Goal: Entertainment & Leisure: Browse casually

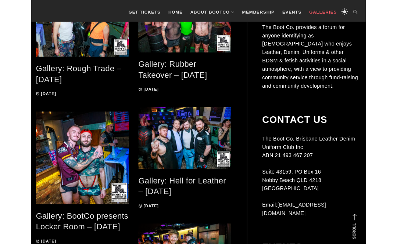
scroll to position [187, 0]
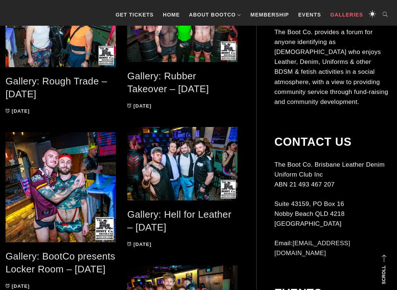
click at [62, 244] on link "Gallery: BootCo presents Locker Room – [DATE]" at bounding box center [61, 263] width 110 height 24
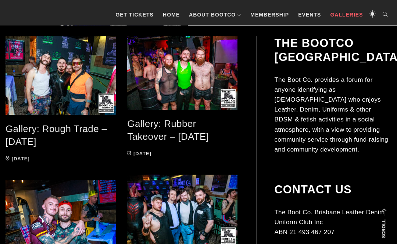
scroll to position [140, 0]
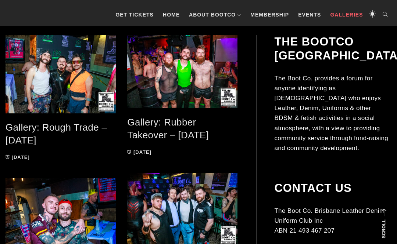
click at [83, 132] on link "Gallery: Rough Trade – Aug 2025" at bounding box center [56, 134] width 101 height 24
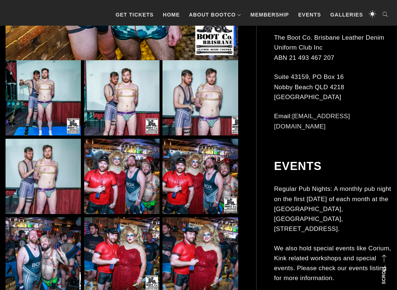
scroll to position [383, 0]
click at [128, 182] on img at bounding box center [121, 176] width 75 height 75
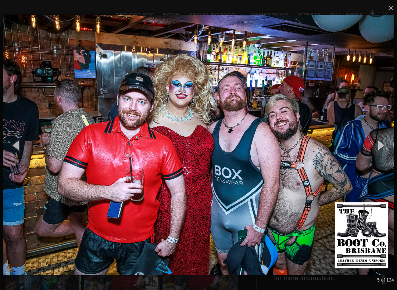
click at [383, 150] on button "button" at bounding box center [380, 145] width 33 height 40
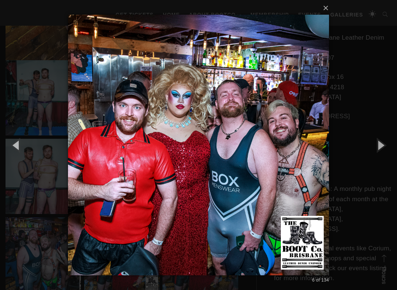
click at [385, 151] on button "button" at bounding box center [380, 145] width 33 height 40
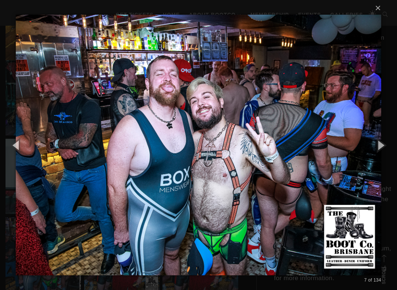
click at [384, 148] on button "button" at bounding box center [380, 145] width 33 height 40
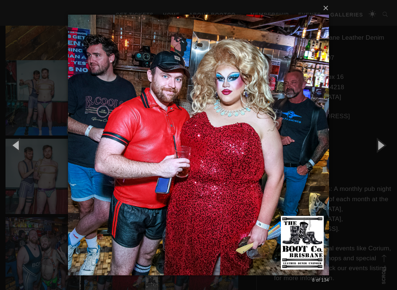
click at [383, 147] on button "button" at bounding box center [380, 145] width 33 height 40
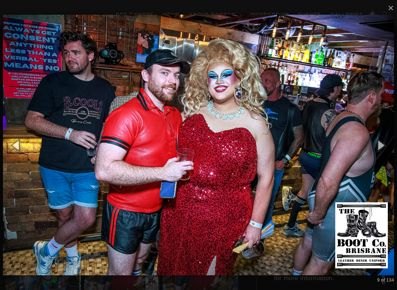
click at [384, 146] on button "button" at bounding box center [380, 145] width 33 height 40
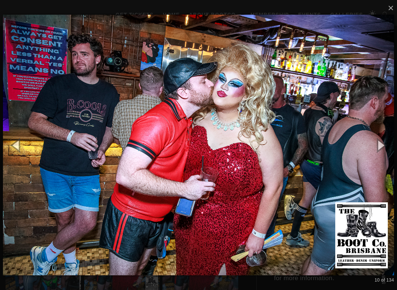
click at [383, 146] on button "button" at bounding box center [380, 145] width 33 height 40
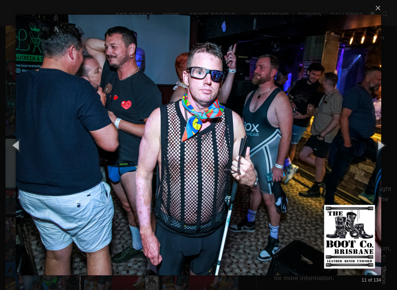
click at [386, 143] on button "button" at bounding box center [380, 145] width 33 height 40
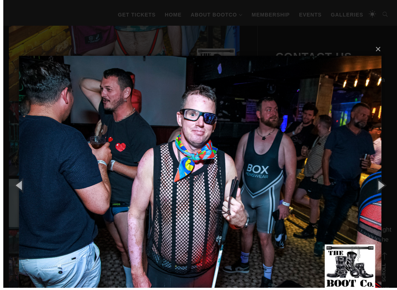
scroll to position [347, 0]
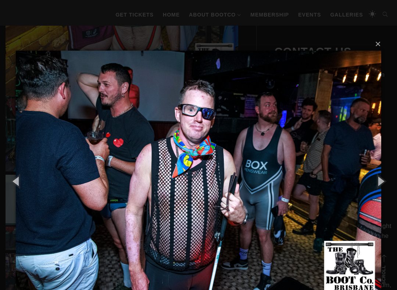
click at [381, 183] on button "button" at bounding box center [380, 181] width 33 height 40
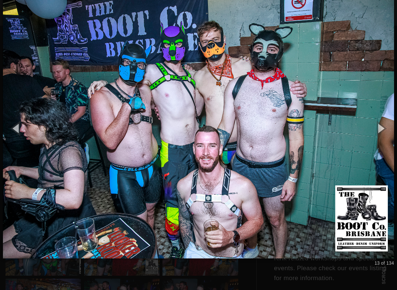
scroll to position [401, 0]
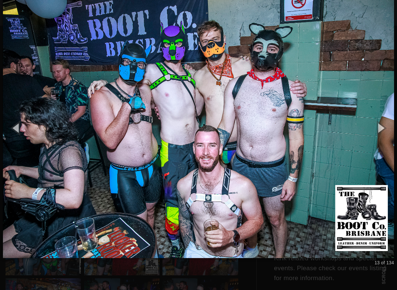
click at [385, 133] on button "button" at bounding box center [380, 128] width 33 height 40
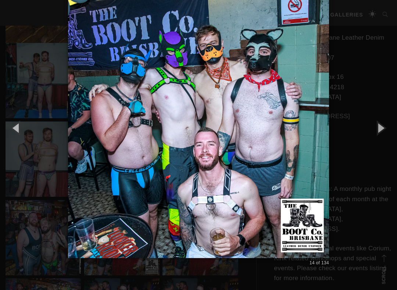
click at [385, 133] on button "button" at bounding box center [380, 128] width 33 height 40
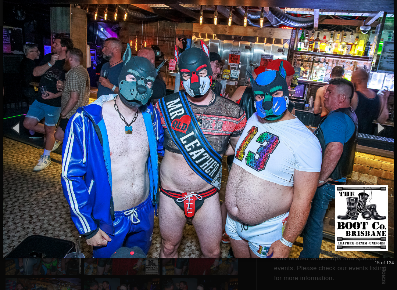
click at [385, 126] on button "button" at bounding box center [380, 128] width 33 height 40
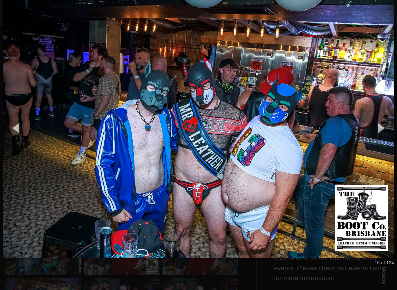
click at [383, 127] on button "button" at bounding box center [380, 128] width 33 height 40
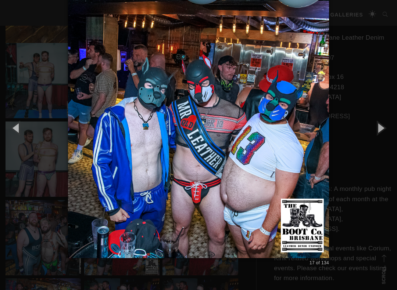
click at [385, 129] on button "button" at bounding box center [380, 128] width 33 height 40
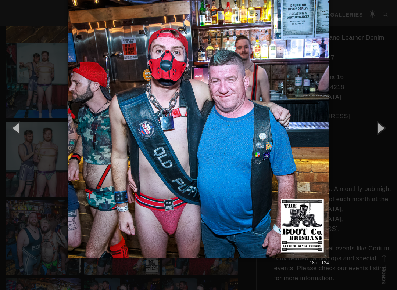
click at [387, 126] on button "button" at bounding box center [380, 128] width 33 height 40
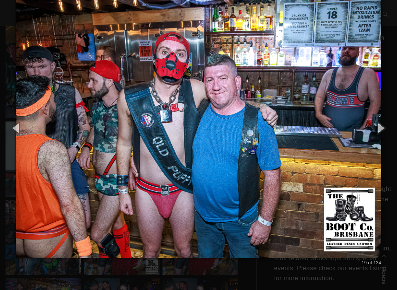
click at [310, 244] on img at bounding box center [198, 128] width 365 height 290
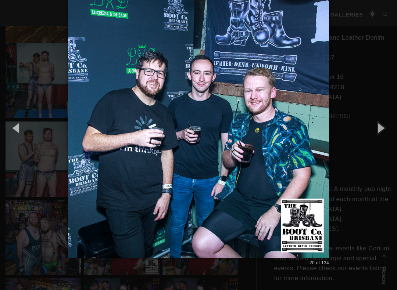
click at [390, 125] on button "button" at bounding box center [380, 128] width 33 height 40
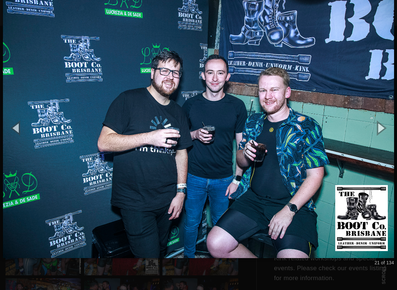
click at [389, 128] on button "button" at bounding box center [380, 128] width 33 height 40
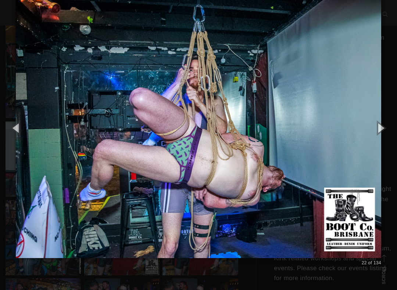
click at [386, 132] on button "button" at bounding box center [380, 128] width 33 height 40
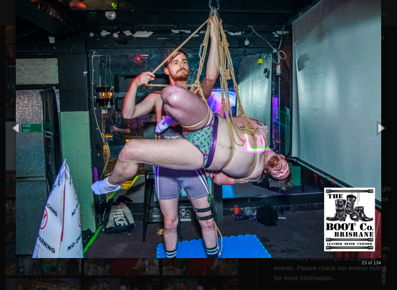
click at [386, 134] on button "button" at bounding box center [380, 128] width 33 height 40
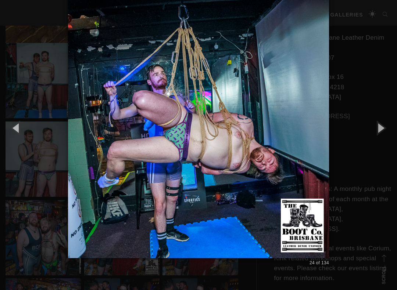
click at [385, 132] on button "button" at bounding box center [380, 128] width 33 height 40
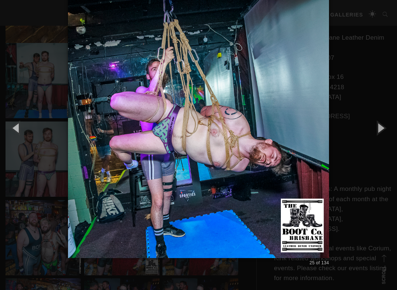
click at [385, 132] on button "button" at bounding box center [380, 128] width 33 height 40
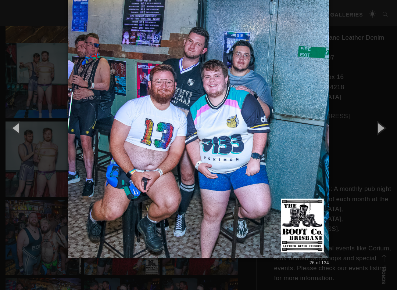
click at [386, 129] on button "button" at bounding box center [380, 128] width 33 height 40
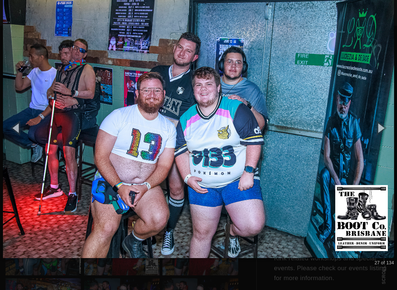
click at [386, 130] on button "button" at bounding box center [380, 128] width 33 height 40
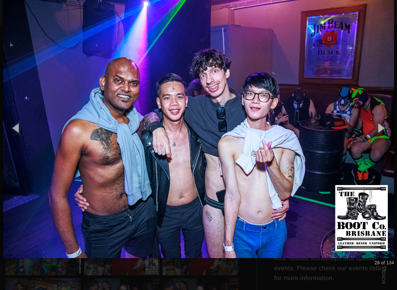
click at [385, 133] on button "button" at bounding box center [380, 128] width 33 height 40
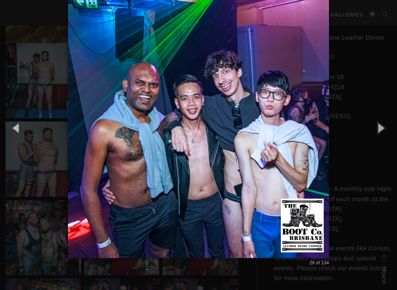
click at [385, 133] on button "button" at bounding box center [380, 128] width 33 height 40
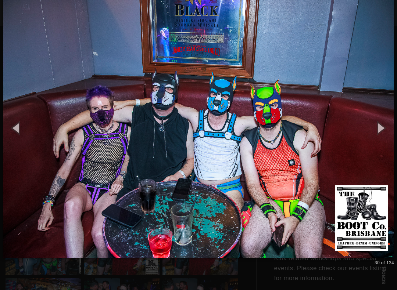
click at [385, 132] on button "button" at bounding box center [380, 128] width 33 height 40
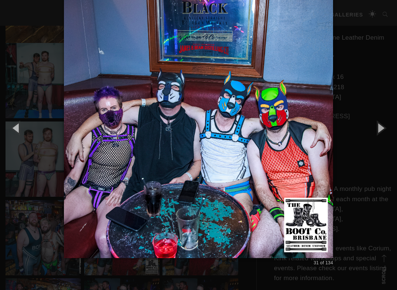
click at [385, 130] on button "button" at bounding box center [380, 128] width 33 height 40
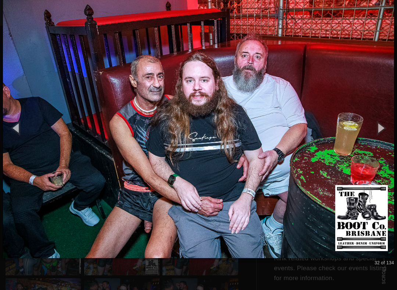
click at [386, 130] on button "button" at bounding box center [380, 128] width 33 height 40
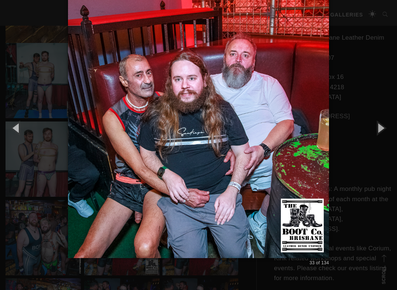
click at [388, 130] on button "button" at bounding box center [380, 128] width 33 height 40
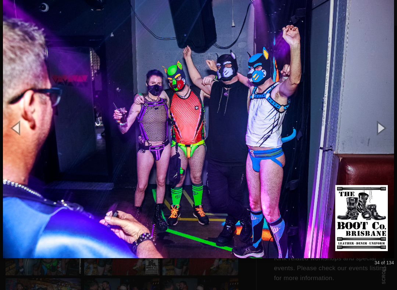
click at [15, 126] on button "button" at bounding box center [16, 128] width 33 height 40
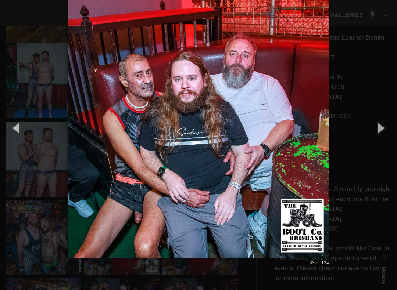
click at [388, 124] on button "button" at bounding box center [380, 128] width 33 height 40
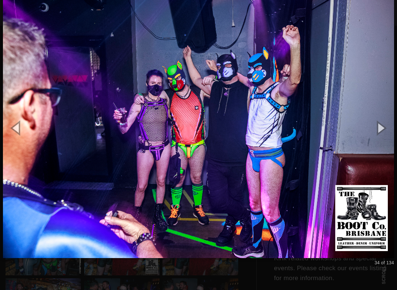
click at [391, 125] on button "button" at bounding box center [380, 128] width 33 height 40
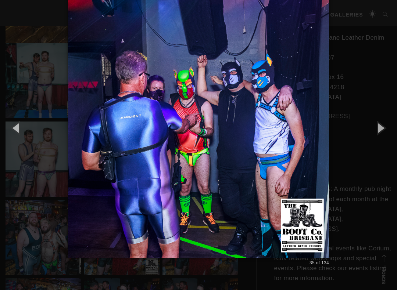
click at [386, 128] on button "button" at bounding box center [380, 128] width 33 height 40
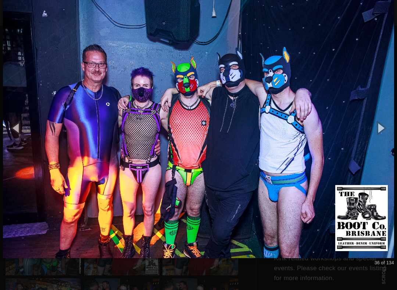
click at [386, 130] on button "button" at bounding box center [380, 128] width 33 height 40
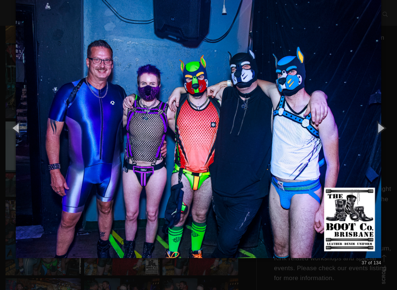
click at [386, 128] on button "button" at bounding box center [380, 128] width 33 height 40
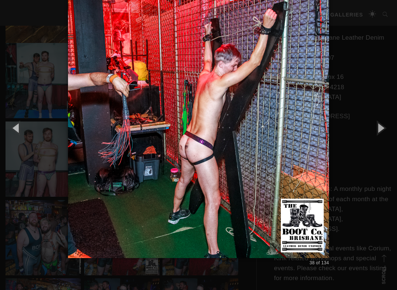
click at [386, 125] on button "button" at bounding box center [380, 128] width 33 height 40
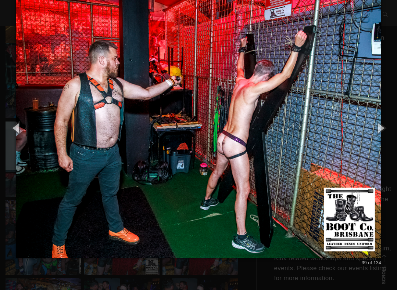
click at [386, 125] on button "button" at bounding box center [380, 128] width 33 height 40
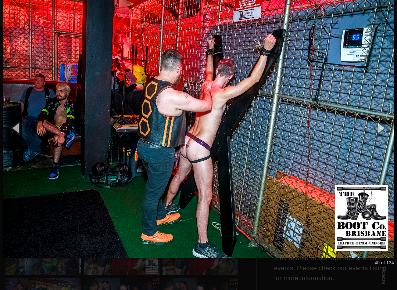
click at [388, 122] on button "button" at bounding box center [380, 128] width 33 height 40
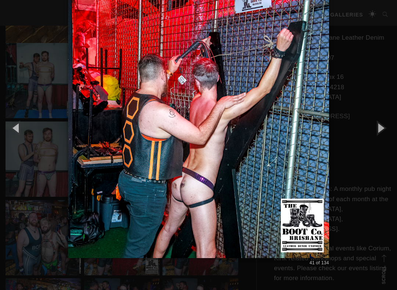
click at [387, 123] on button "button" at bounding box center [380, 128] width 33 height 40
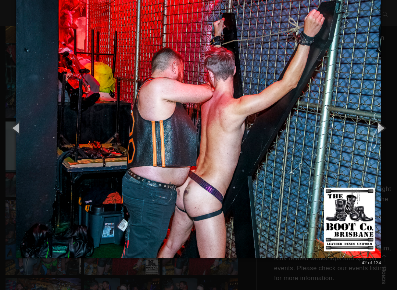
click at [387, 124] on button "button" at bounding box center [380, 128] width 33 height 40
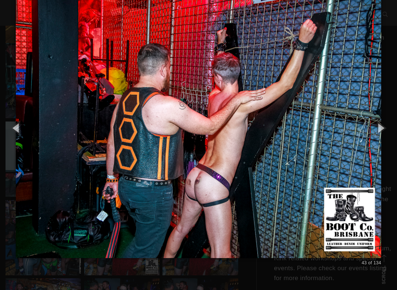
click at [386, 125] on button "button" at bounding box center [380, 128] width 33 height 40
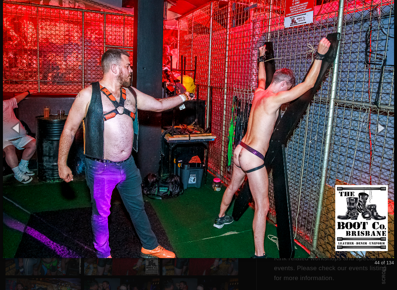
click at [386, 125] on button "button" at bounding box center [380, 128] width 33 height 40
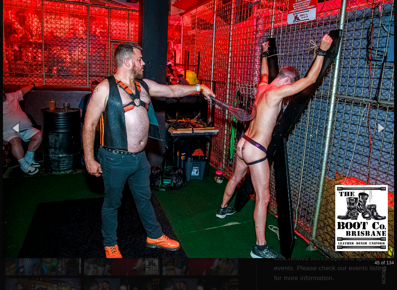
click at [386, 126] on button "button" at bounding box center [380, 128] width 33 height 40
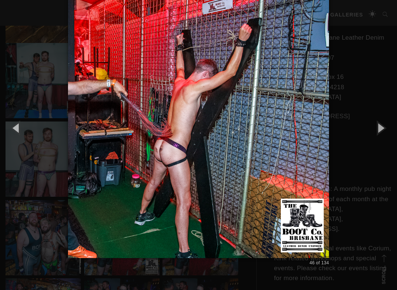
click at [386, 125] on button "button" at bounding box center [380, 128] width 33 height 40
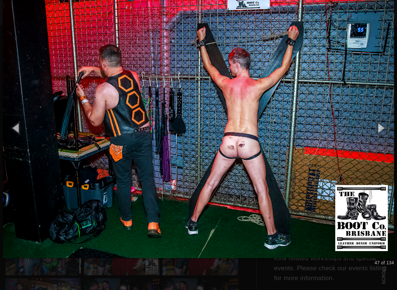
click at [387, 126] on button "button" at bounding box center [380, 128] width 33 height 40
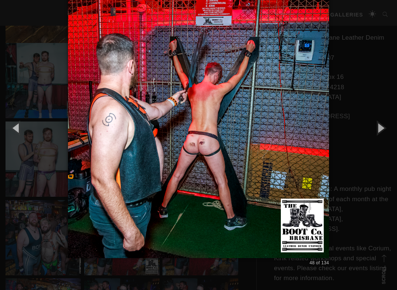
click at [388, 125] on button "button" at bounding box center [380, 128] width 33 height 40
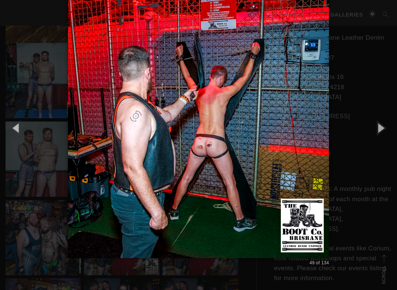
click at [383, 128] on button "button" at bounding box center [380, 128] width 33 height 40
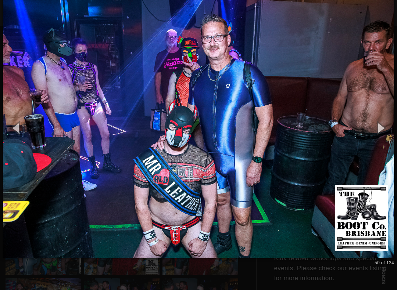
click at [386, 132] on button "button" at bounding box center [380, 128] width 33 height 40
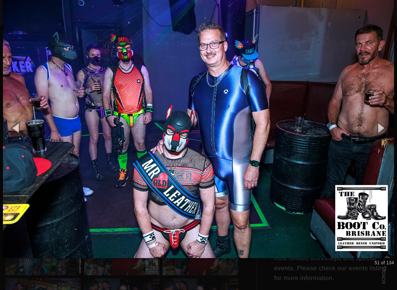
click at [385, 132] on button "button" at bounding box center [380, 128] width 33 height 40
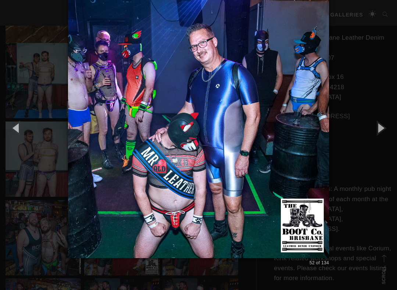
click at [386, 128] on button "button" at bounding box center [380, 128] width 33 height 40
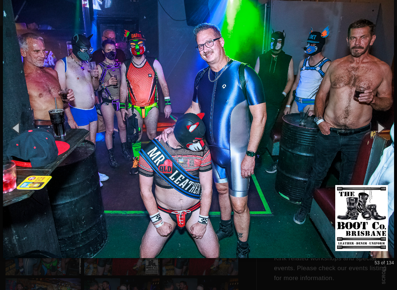
click at [386, 133] on button "button" at bounding box center [380, 128] width 33 height 40
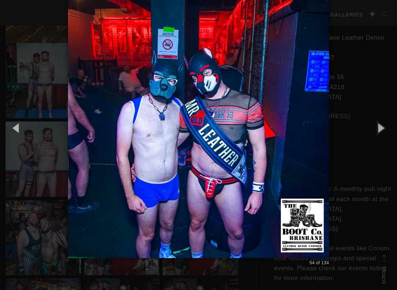
click at [385, 132] on button "button" at bounding box center [380, 128] width 33 height 40
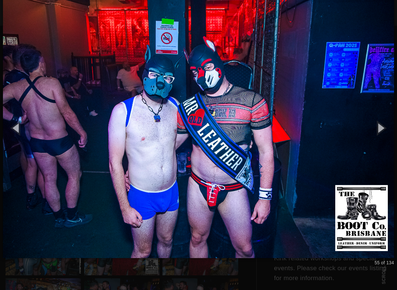
click at [391, 131] on button "button" at bounding box center [380, 128] width 33 height 40
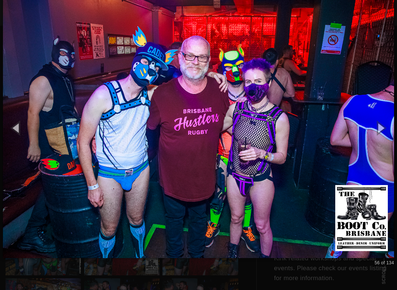
click at [384, 128] on button "button" at bounding box center [380, 128] width 33 height 40
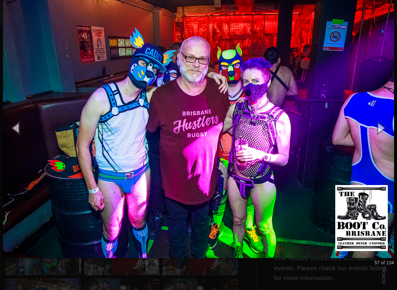
click at [385, 126] on button "button" at bounding box center [380, 128] width 33 height 40
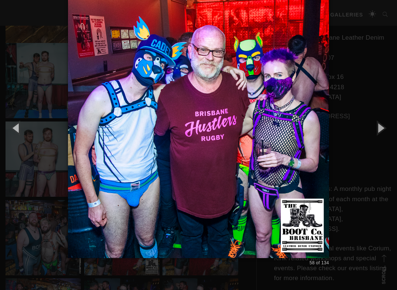
click at [383, 129] on button "button" at bounding box center [380, 128] width 33 height 40
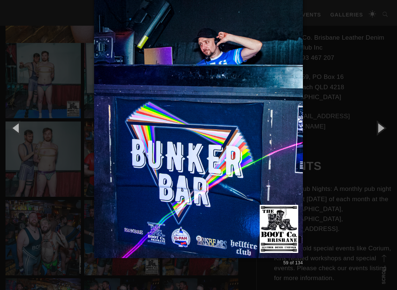
click at [384, 129] on button "button" at bounding box center [380, 128] width 33 height 40
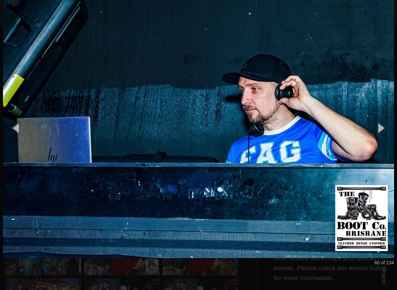
click at [389, 127] on button "button" at bounding box center [380, 128] width 33 height 40
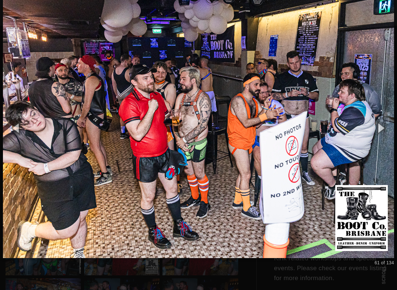
click at [386, 126] on button "button" at bounding box center [380, 128] width 33 height 40
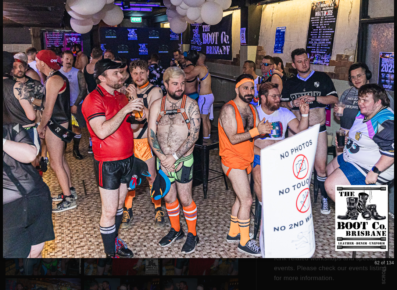
click at [386, 124] on button "button" at bounding box center [380, 128] width 33 height 40
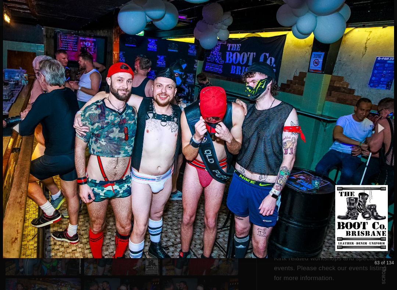
click at [384, 129] on button "button" at bounding box center [380, 128] width 33 height 40
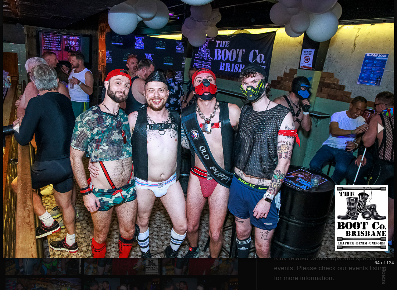
click at [385, 129] on button "button" at bounding box center [380, 128] width 33 height 40
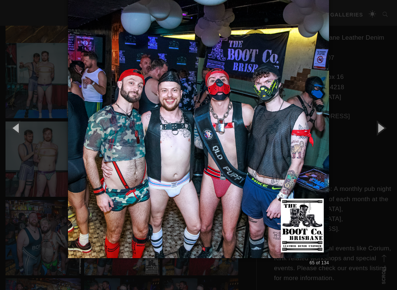
click at [385, 129] on button "button" at bounding box center [380, 128] width 33 height 40
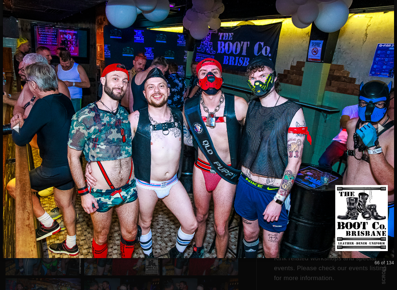
click at [385, 129] on button "button" at bounding box center [380, 128] width 33 height 40
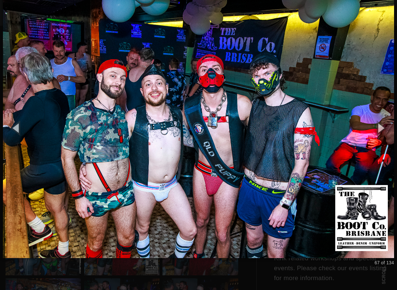
click at [386, 129] on button "button" at bounding box center [380, 128] width 33 height 40
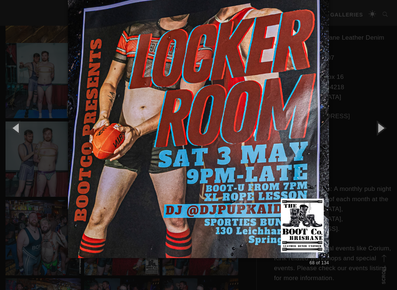
click at [387, 128] on button "button" at bounding box center [380, 128] width 33 height 40
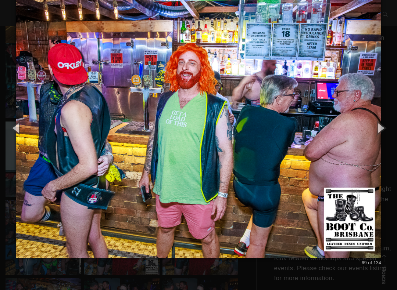
click at [388, 131] on button "button" at bounding box center [380, 128] width 33 height 40
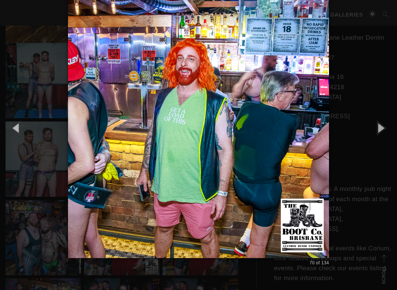
click at [390, 130] on button "button" at bounding box center [380, 128] width 33 height 40
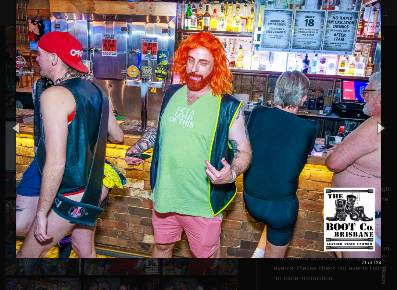
click at [385, 126] on button "button" at bounding box center [380, 128] width 33 height 40
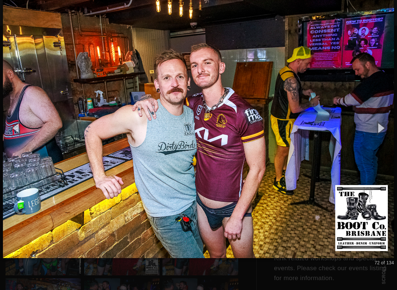
click at [387, 127] on button "button" at bounding box center [380, 128] width 33 height 40
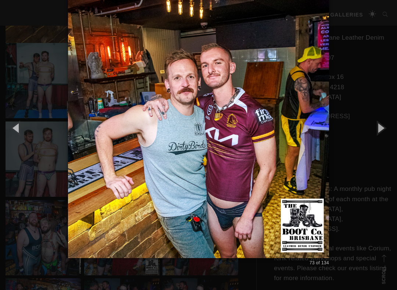
click at [387, 126] on button "button" at bounding box center [380, 128] width 33 height 40
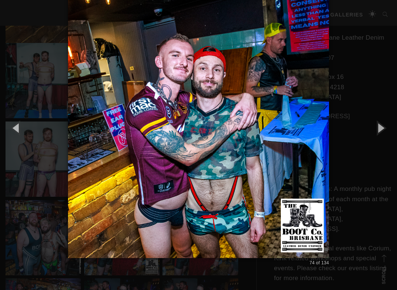
click at [387, 126] on button "button" at bounding box center [380, 128] width 33 height 40
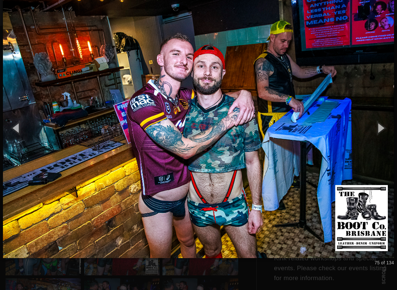
click at [387, 125] on button "button" at bounding box center [380, 128] width 33 height 40
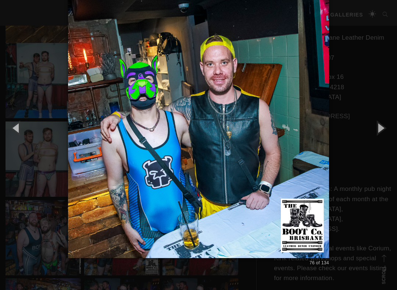
click at [387, 127] on button "button" at bounding box center [380, 128] width 33 height 40
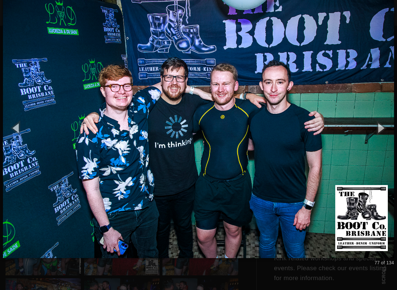
click at [390, 127] on button "button" at bounding box center [380, 128] width 33 height 40
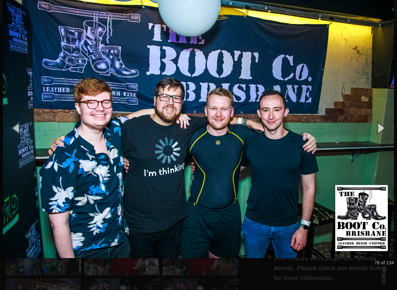
click at [389, 129] on button "button" at bounding box center [380, 128] width 33 height 40
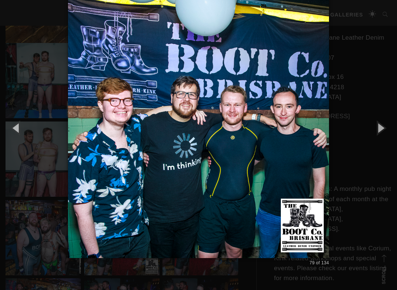
click at [389, 127] on button "button" at bounding box center [380, 128] width 33 height 40
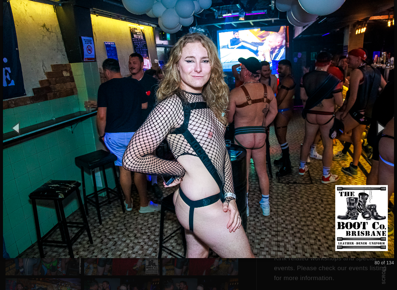
click at [386, 128] on button "button" at bounding box center [380, 128] width 33 height 40
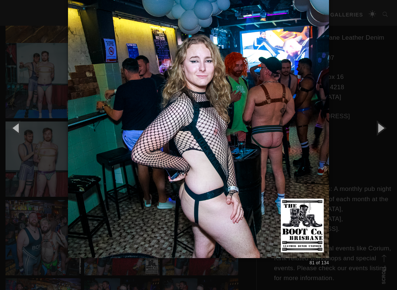
click at [389, 127] on button "button" at bounding box center [380, 128] width 33 height 40
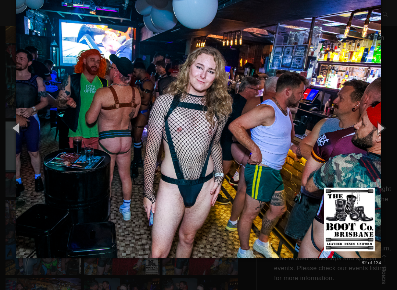
click at [385, 128] on button "button" at bounding box center [380, 128] width 33 height 40
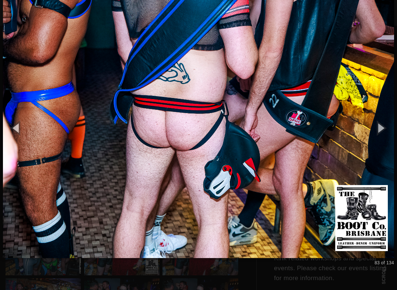
click at [385, 129] on button "button" at bounding box center [380, 128] width 33 height 40
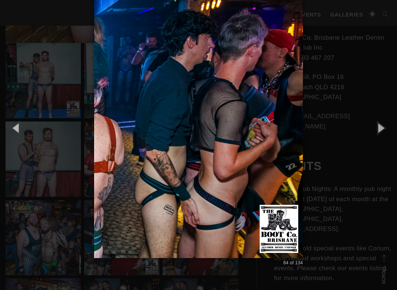
click at [387, 129] on button "button" at bounding box center [380, 128] width 33 height 40
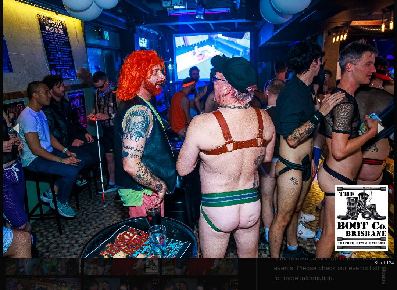
click at [387, 129] on button "button" at bounding box center [380, 128] width 33 height 40
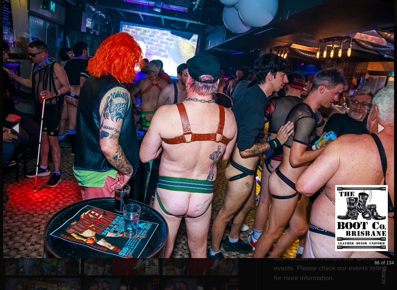
click at [387, 129] on button "button" at bounding box center [380, 128] width 33 height 40
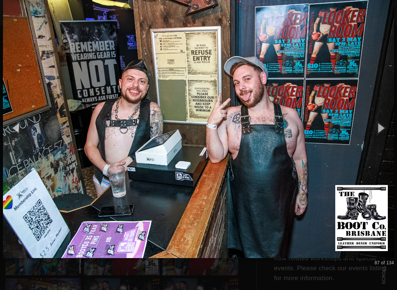
click at [389, 128] on button "button" at bounding box center [380, 128] width 33 height 40
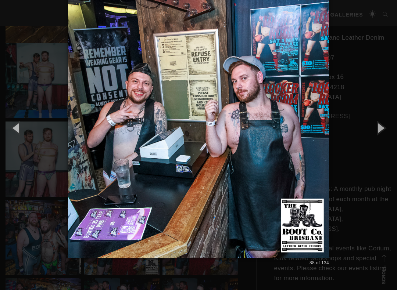
click at [389, 129] on button "button" at bounding box center [380, 128] width 33 height 40
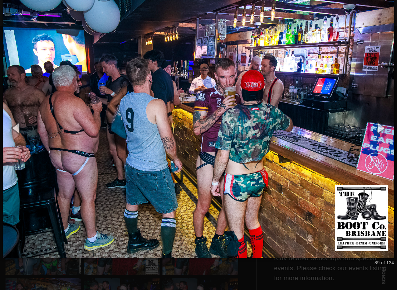
click at [389, 129] on button "button" at bounding box center [380, 128] width 33 height 40
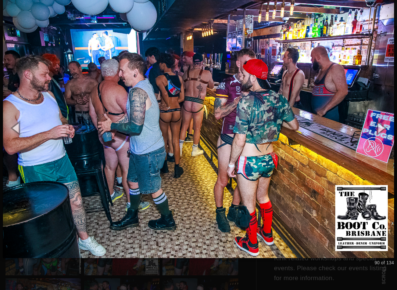
click at [389, 129] on button "button" at bounding box center [380, 128] width 33 height 40
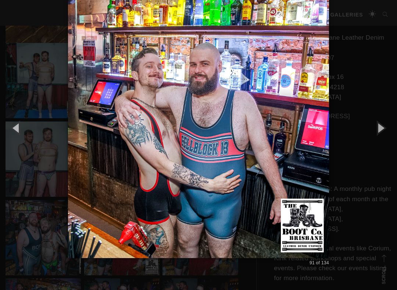
click at [390, 129] on button "button" at bounding box center [380, 128] width 33 height 40
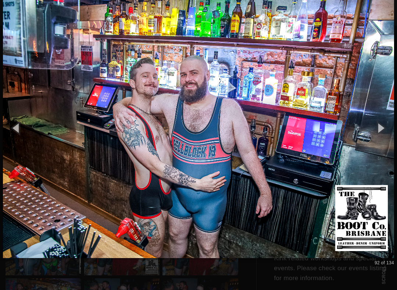
click at [390, 129] on button "button" at bounding box center [380, 128] width 33 height 40
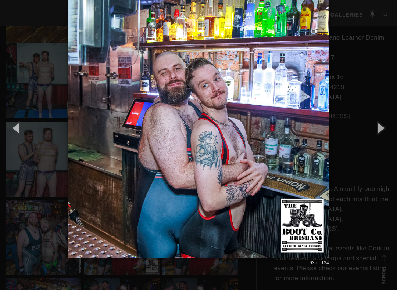
click at [385, 130] on button "button" at bounding box center [380, 128] width 33 height 40
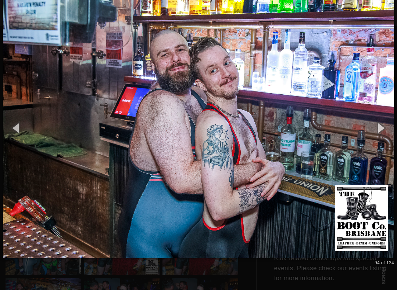
click at [387, 129] on button "button" at bounding box center [380, 128] width 33 height 40
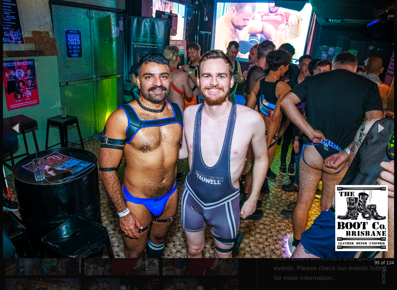
click at [390, 128] on button "button" at bounding box center [380, 128] width 33 height 40
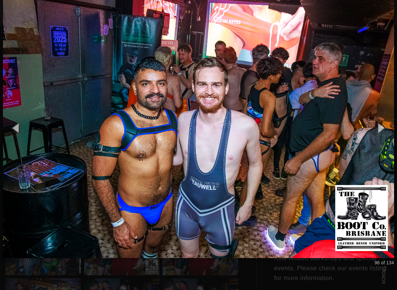
click at [390, 128] on button "button" at bounding box center [380, 128] width 33 height 40
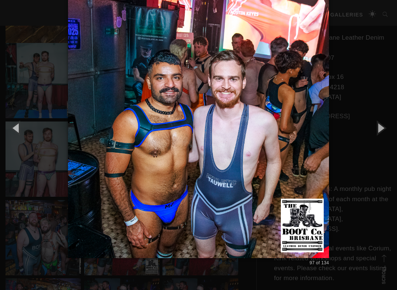
click at [391, 128] on button "button" at bounding box center [380, 128] width 33 height 40
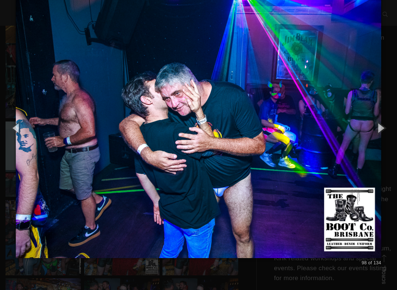
click at [388, 128] on button "button" at bounding box center [380, 128] width 33 height 40
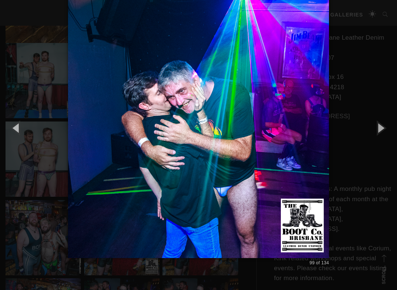
click at [16, 126] on button "button" at bounding box center [16, 128] width 33 height 40
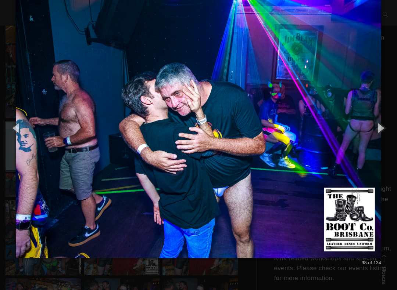
click at [385, 128] on button "button" at bounding box center [380, 128] width 33 height 40
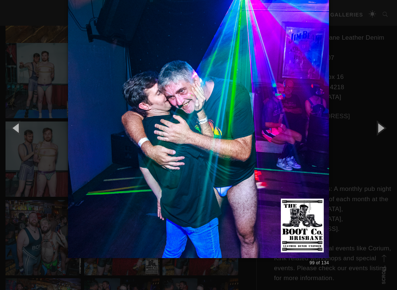
click at [384, 130] on button "button" at bounding box center [380, 128] width 33 height 40
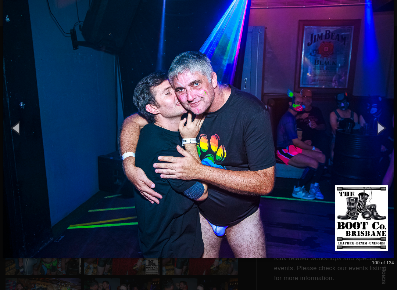
click at [387, 129] on button "button" at bounding box center [380, 128] width 33 height 40
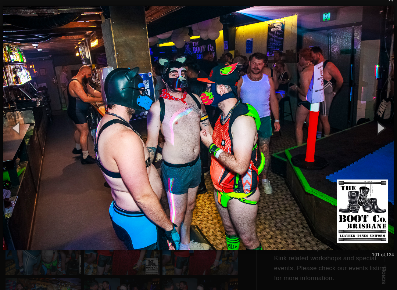
click at [387, 127] on button "button" at bounding box center [380, 128] width 33 height 40
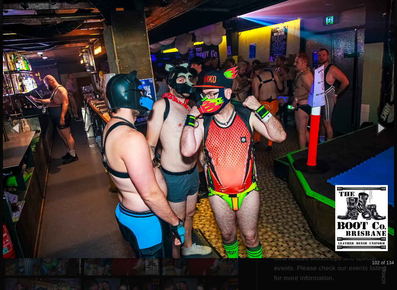
click at [386, 129] on button "button" at bounding box center [380, 128] width 33 height 40
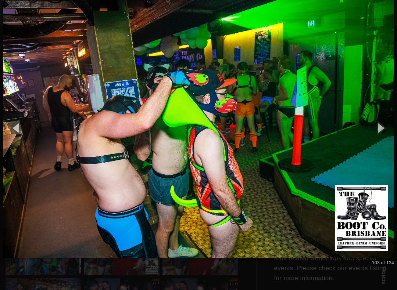
click at [385, 130] on button "button" at bounding box center [380, 128] width 33 height 40
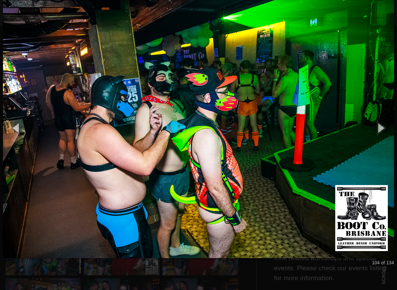
click at [385, 130] on button "button" at bounding box center [380, 128] width 33 height 40
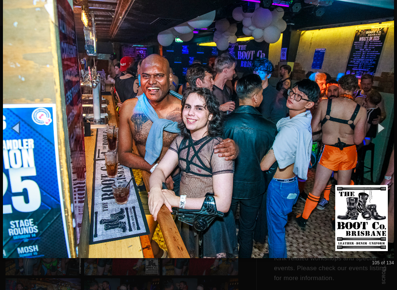
click at [388, 126] on button "button" at bounding box center [380, 128] width 33 height 40
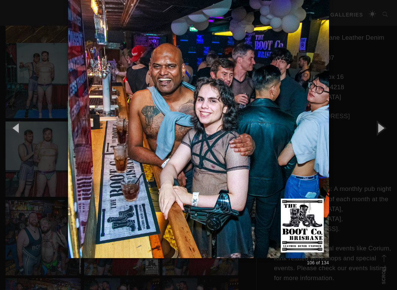
click at [385, 130] on button "button" at bounding box center [380, 128] width 33 height 40
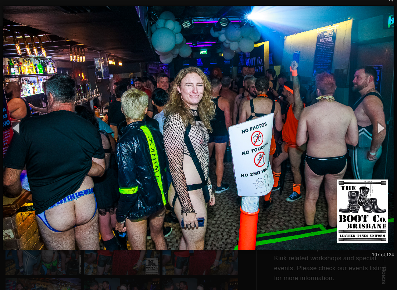
click at [387, 128] on button "button" at bounding box center [380, 128] width 33 height 40
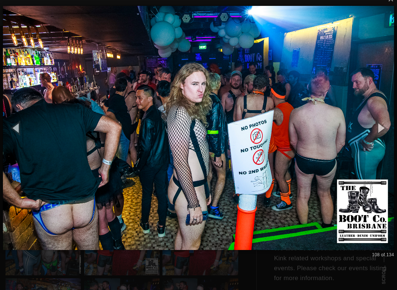
click at [385, 130] on button "button" at bounding box center [380, 128] width 33 height 40
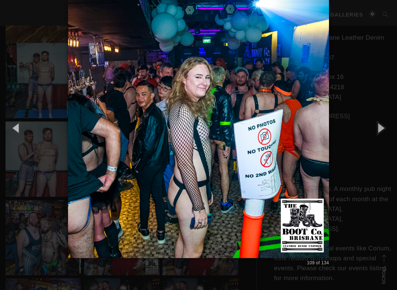
click at [384, 131] on button "button" at bounding box center [380, 128] width 33 height 40
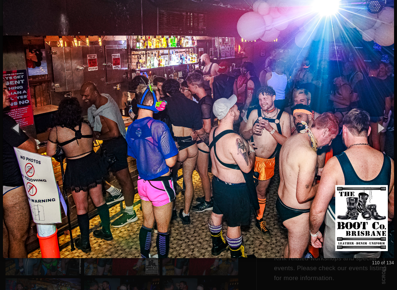
click at [385, 128] on button "button" at bounding box center [380, 128] width 33 height 40
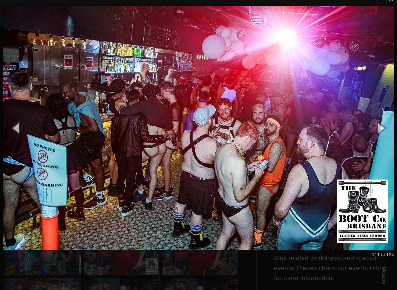
click at [387, 126] on button "button" at bounding box center [380, 128] width 33 height 40
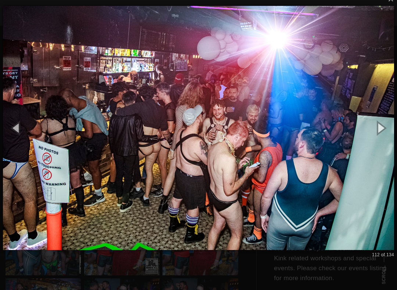
click at [387, 126] on button "button" at bounding box center [380, 128] width 33 height 40
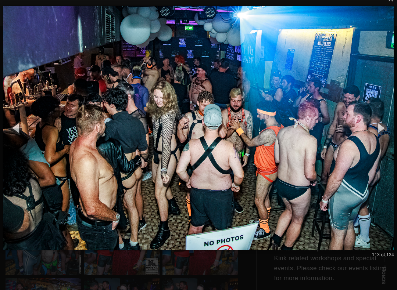
click at [386, 128] on button "button" at bounding box center [380, 128] width 33 height 40
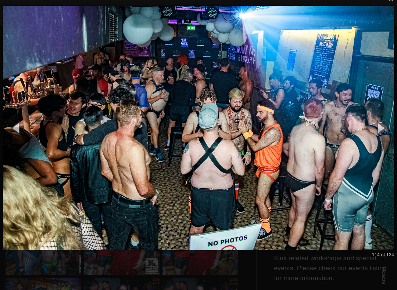
click at [386, 128] on button "button" at bounding box center [380, 128] width 33 height 40
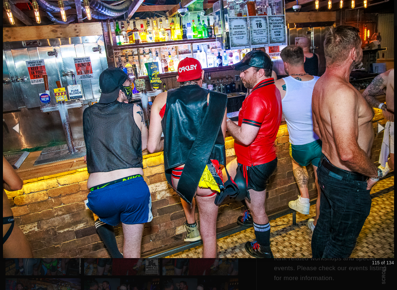
click at [392, 128] on button "button" at bounding box center [380, 128] width 33 height 40
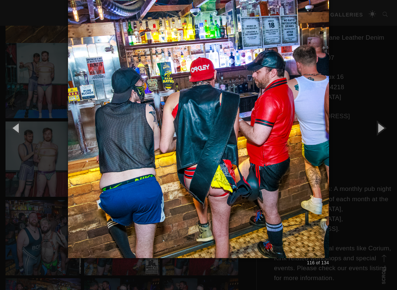
click at [393, 127] on button "button" at bounding box center [380, 128] width 33 height 40
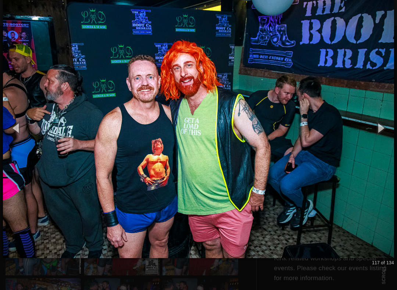
click at [390, 127] on button "button" at bounding box center [380, 128] width 33 height 40
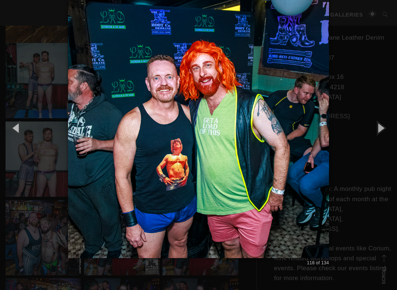
click at [388, 129] on button "button" at bounding box center [380, 128] width 33 height 40
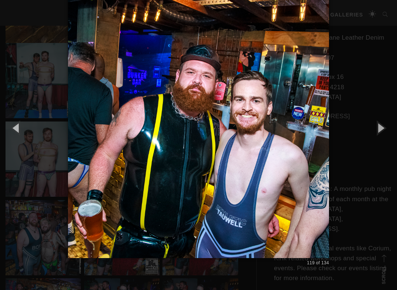
click at [386, 130] on button "button" at bounding box center [380, 128] width 33 height 40
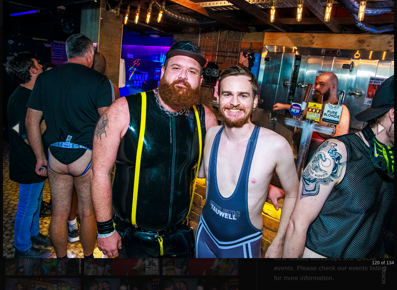
click at [386, 130] on button "button" at bounding box center [380, 128] width 33 height 40
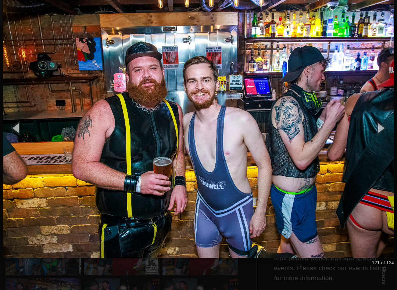
click at [386, 131] on button "button" at bounding box center [380, 128] width 33 height 40
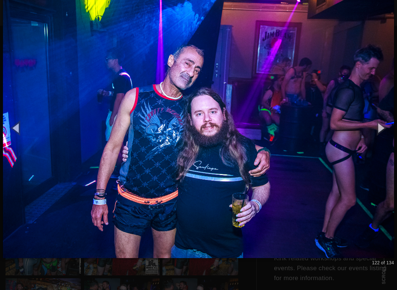
click at [392, 130] on button "button" at bounding box center [380, 128] width 33 height 40
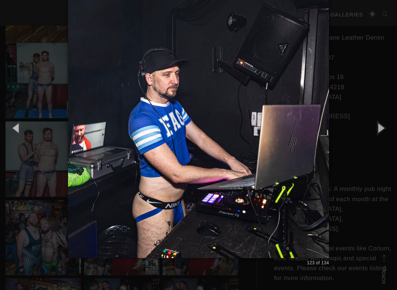
click at [388, 132] on button "button" at bounding box center [380, 128] width 33 height 40
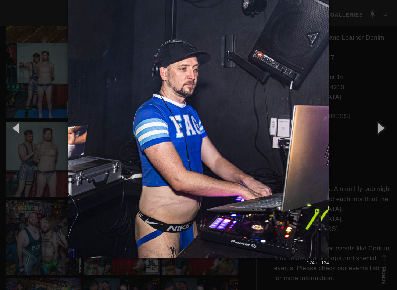
click at [385, 133] on button "button" at bounding box center [380, 128] width 33 height 40
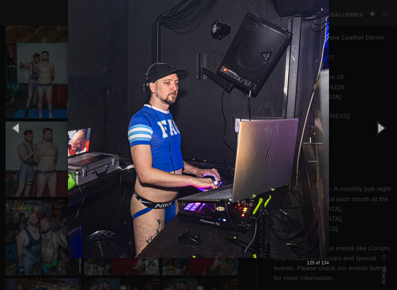
click at [385, 133] on button "button" at bounding box center [380, 128] width 33 height 40
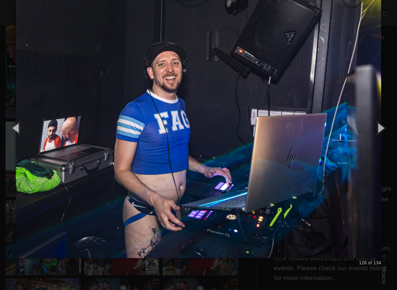
click at [385, 133] on button "button" at bounding box center [380, 128] width 33 height 40
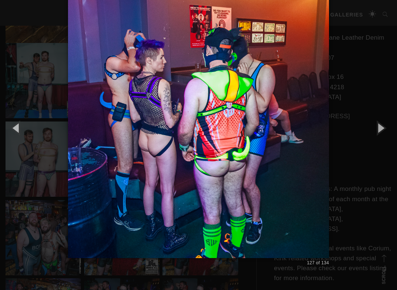
click at [385, 133] on button "button" at bounding box center [380, 128] width 33 height 40
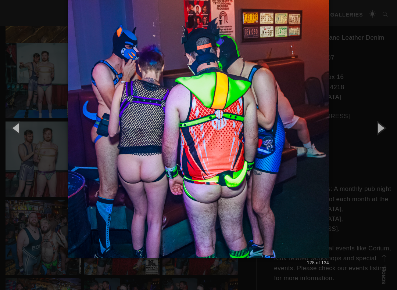
click at [382, 135] on button "button" at bounding box center [380, 128] width 33 height 40
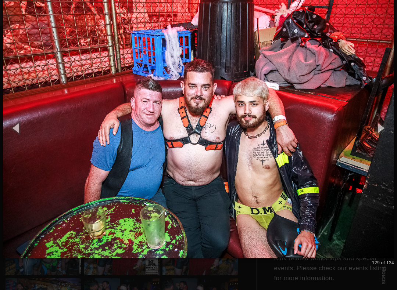
click at [382, 136] on button "button" at bounding box center [380, 128] width 33 height 40
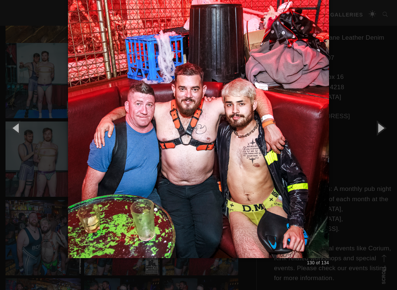
click at [382, 136] on button "button" at bounding box center [380, 128] width 33 height 40
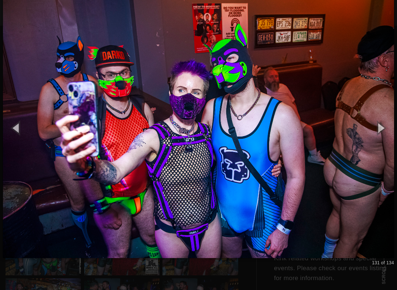
click at [385, 132] on button "button" at bounding box center [380, 128] width 33 height 40
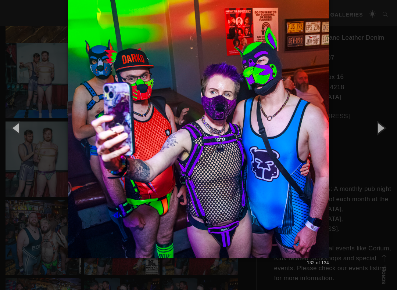
click at [384, 132] on button "button" at bounding box center [380, 128] width 33 height 40
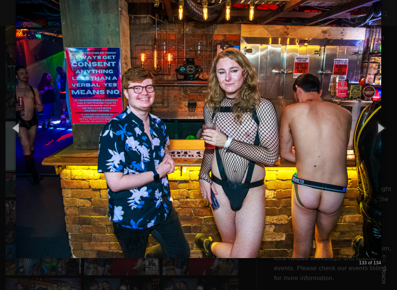
click at [385, 133] on button "button" at bounding box center [380, 128] width 33 height 40
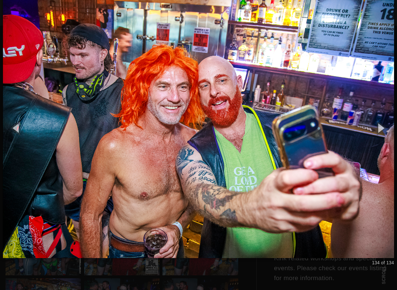
click at [383, 134] on button "button" at bounding box center [380, 128] width 33 height 40
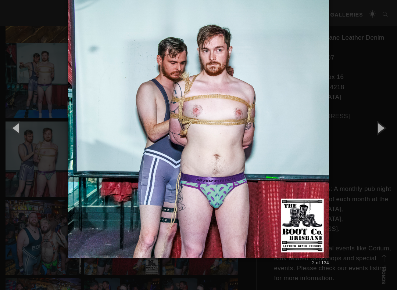
click at [389, 132] on button "button" at bounding box center [380, 128] width 33 height 40
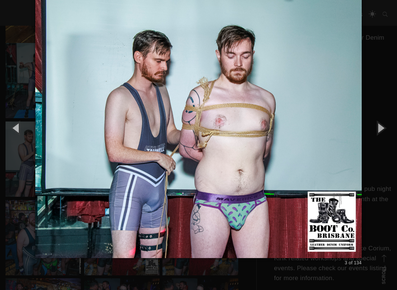
click at [32, 144] on button "button" at bounding box center [16, 128] width 33 height 40
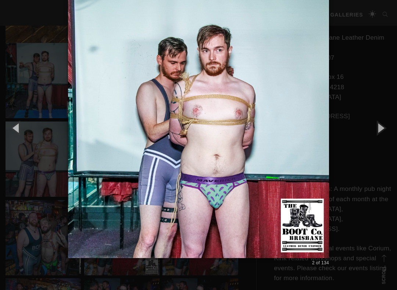
click at [15, 137] on button "button" at bounding box center [16, 128] width 33 height 40
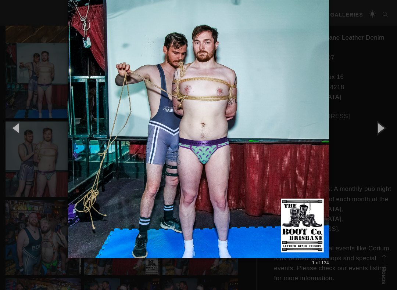
click at [18, 125] on button "button" at bounding box center [16, 128] width 33 height 40
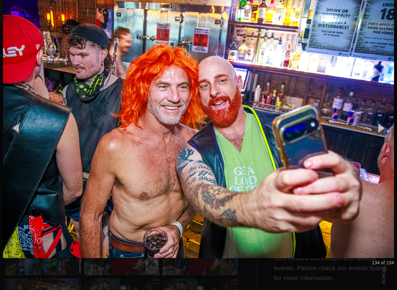
click at [389, 130] on button "button" at bounding box center [380, 128] width 33 height 40
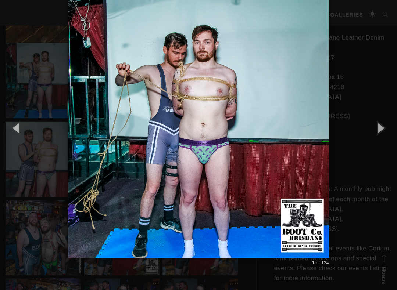
click at [392, 129] on button "button" at bounding box center [380, 128] width 33 height 40
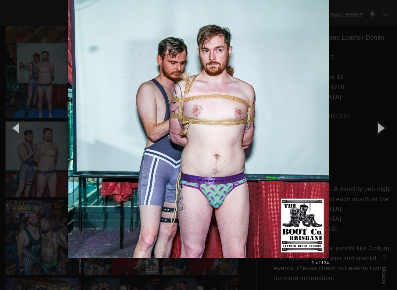
click at [391, 130] on button "button" at bounding box center [380, 128] width 33 height 40
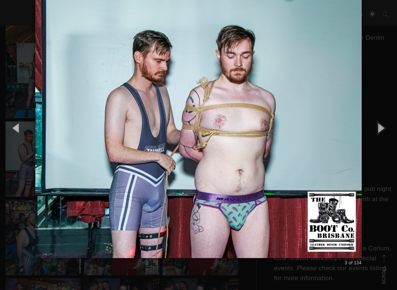
click at [392, 129] on button "button" at bounding box center [380, 128] width 33 height 40
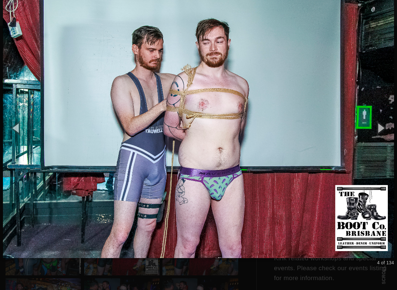
click at [388, 129] on button "button" at bounding box center [380, 128] width 33 height 40
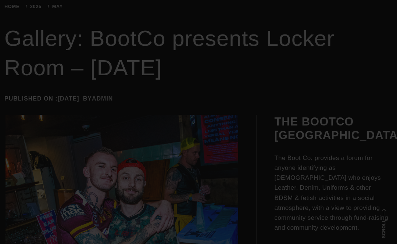
scroll to position [99, 0]
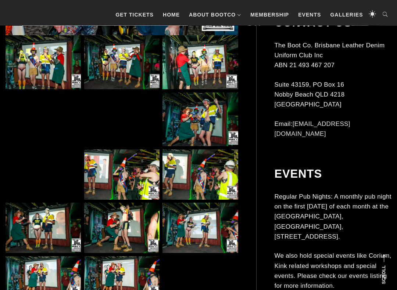
scroll to position [313, 0]
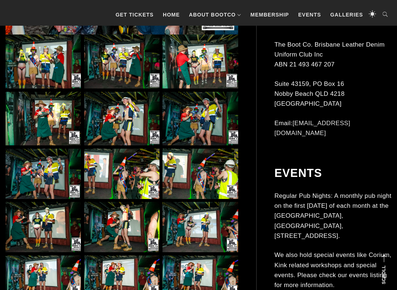
click at [55, 125] on img at bounding box center [43, 119] width 75 height 54
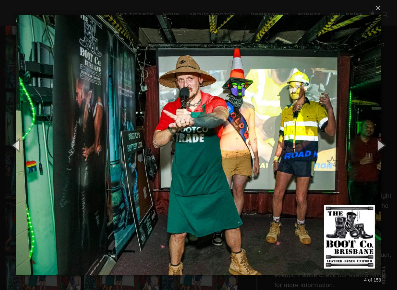
click at [386, 146] on button "button" at bounding box center [380, 145] width 33 height 40
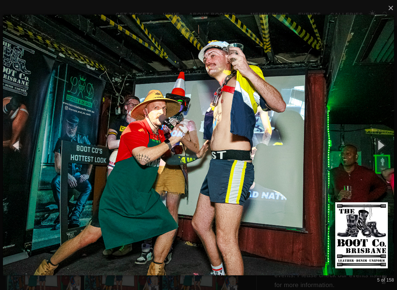
click at [389, 145] on button "button" at bounding box center [380, 145] width 33 height 40
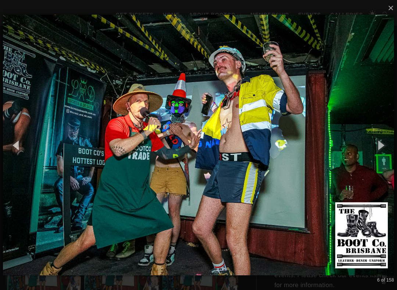
click at [390, 144] on button "button" at bounding box center [380, 145] width 33 height 40
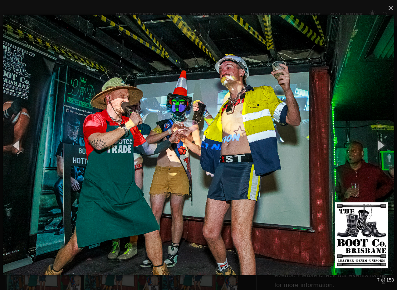
click at [388, 146] on button "button" at bounding box center [380, 145] width 33 height 40
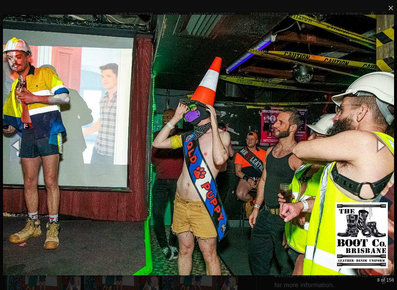
click at [390, 144] on button "button" at bounding box center [380, 145] width 33 height 40
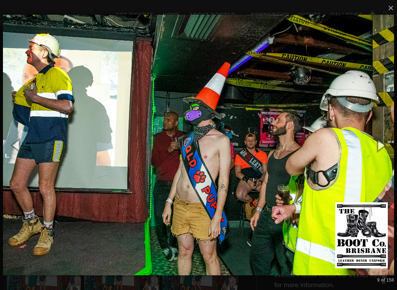
click at [391, 145] on button "button" at bounding box center [380, 145] width 33 height 40
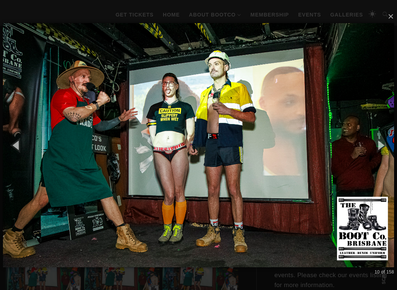
click at [18, 146] on button "button" at bounding box center [16, 145] width 33 height 40
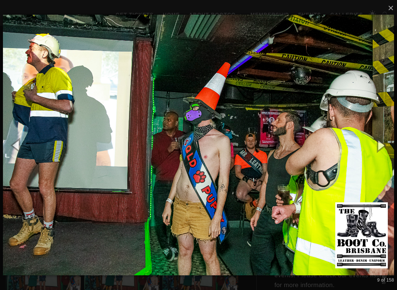
click at [386, 144] on button "button" at bounding box center [380, 145] width 33 height 40
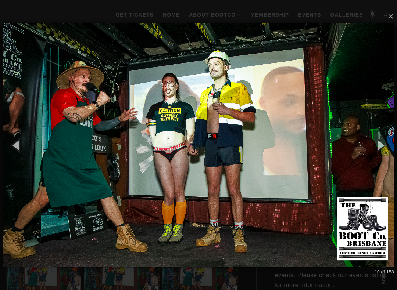
click at [386, 142] on button "button" at bounding box center [380, 145] width 33 height 40
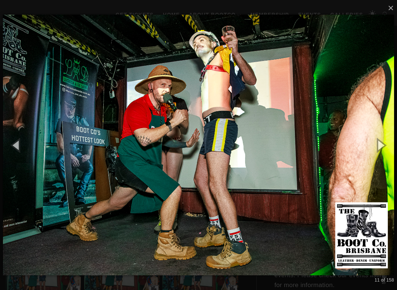
click at [389, 141] on button "button" at bounding box center [380, 145] width 33 height 40
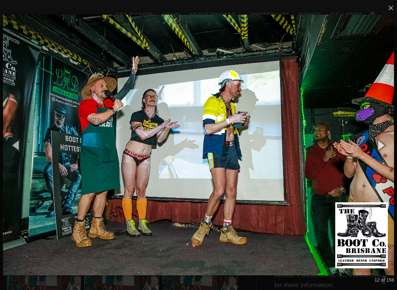
click at [383, 146] on button "button" at bounding box center [380, 145] width 33 height 40
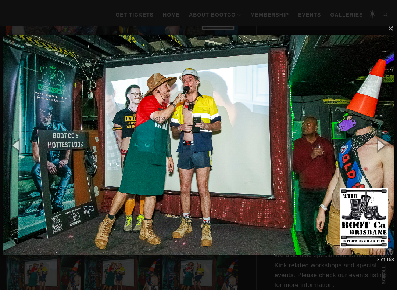
click at [385, 144] on button "button" at bounding box center [380, 145] width 33 height 40
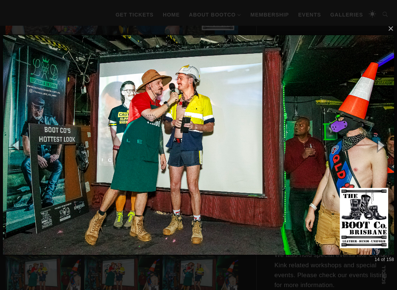
click at [386, 143] on button "button" at bounding box center [380, 145] width 33 height 40
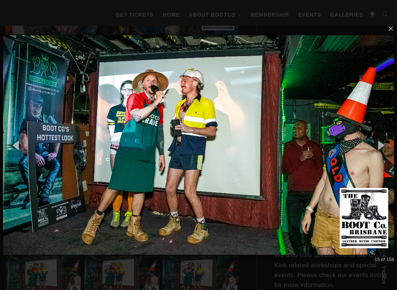
click at [385, 144] on button "button" at bounding box center [380, 145] width 33 height 40
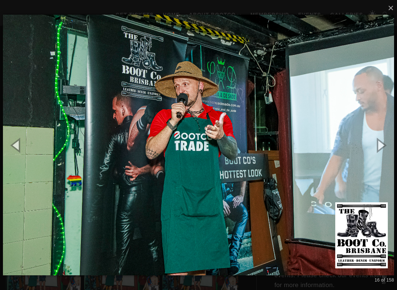
click at [386, 143] on button "button" at bounding box center [380, 145] width 33 height 40
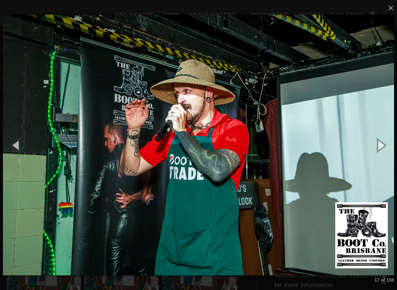
click at [387, 144] on button "button" at bounding box center [380, 145] width 33 height 40
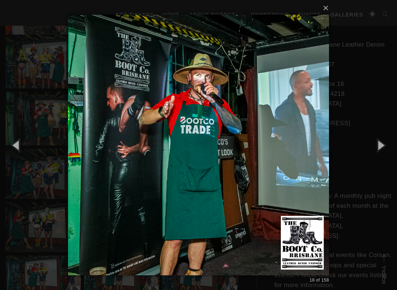
click at [386, 143] on button "button" at bounding box center [380, 145] width 33 height 40
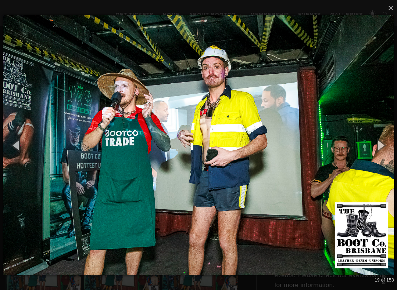
click at [390, 143] on button "button" at bounding box center [380, 145] width 33 height 40
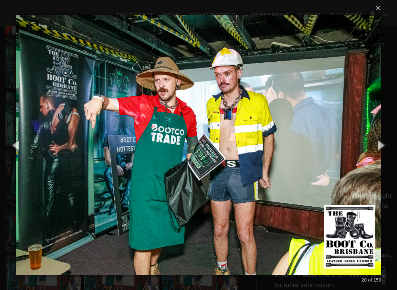
click at [390, 144] on button "button" at bounding box center [380, 145] width 33 height 40
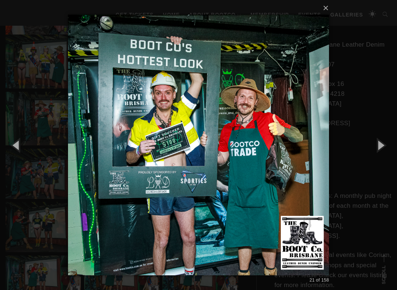
click at [391, 143] on button "button" at bounding box center [380, 145] width 33 height 40
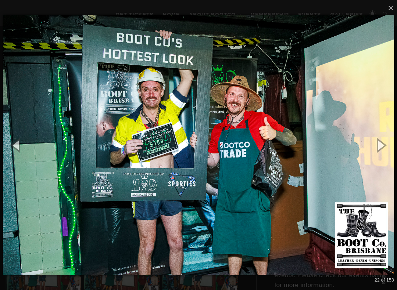
click at [390, 143] on button "button" at bounding box center [380, 145] width 33 height 40
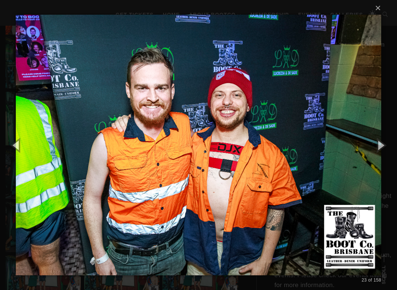
click at [391, 144] on button "button" at bounding box center [380, 145] width 33 height 40
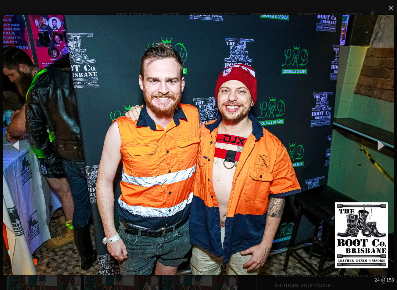
click at [393, 144] on button "button" at bounding box center [380, 145] width 33 height 40
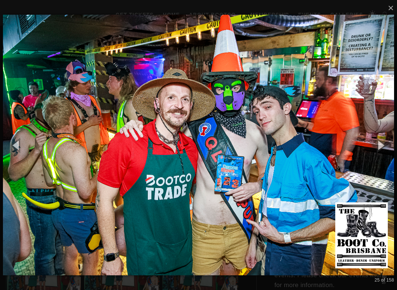
click at [384, 143] on button "button" at bounding box center [380, 145] width 33 height 40
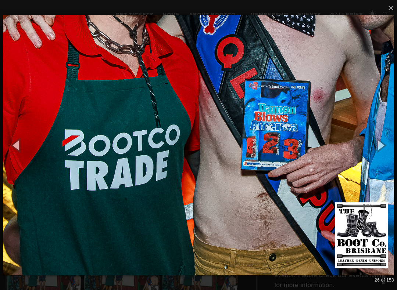
click at [387, 140] on button "button" at bounding box center [380, 145] width 33 height 40
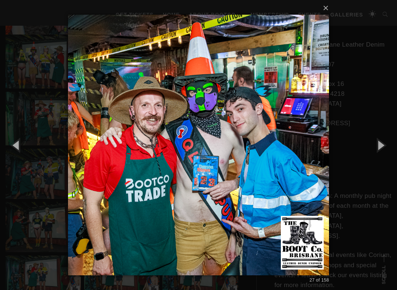
click at [393, 136] on button "button" at bounding box center [380, 145] width 33 height 40
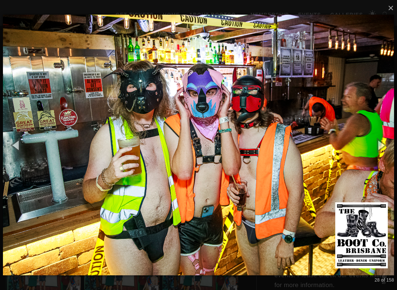
click at [386, 137] on button "button" at bounding box center [380, 145] width 33 height 40
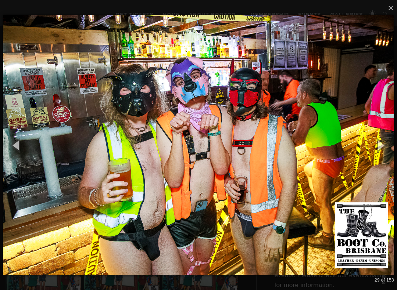
click at [388, 137] on button "button" at bounding box center [380, 145] width 33 height 40
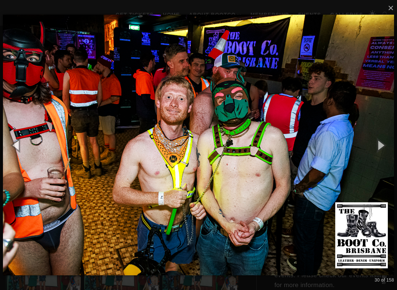
click at [389, 136] on button "button" at bounding box center [380, 145] width 33 height 40
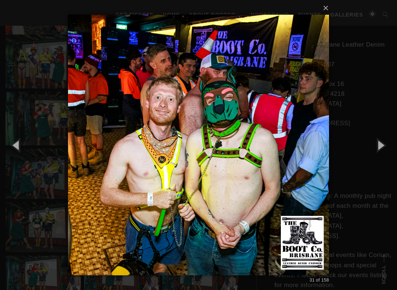
click at [389, 136] on button "button" at bounding box center [380, 145] width 33 height 40
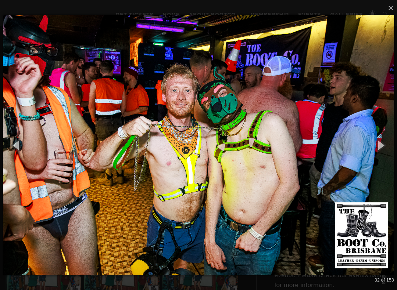
click at [390, 135] on button "button" at bounding box center [380, 145] width 33 height 40
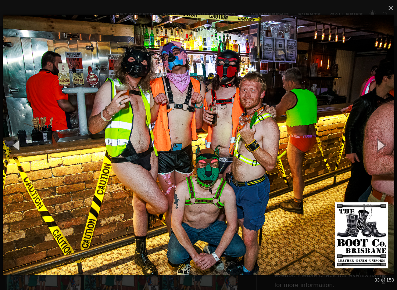
click at [387, 136] on button "button" at bounding box center [380, 145] width 33 height 40
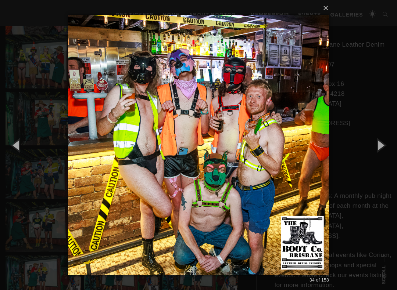
click at [385, 137] on button "button" at bounding box center [380, 145] width 33 height 40
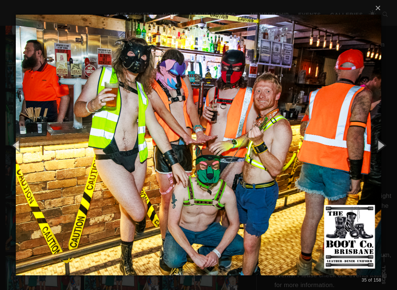
click at [385, 137] on button "button" at bounding box center [380, 145] width 33 height 40
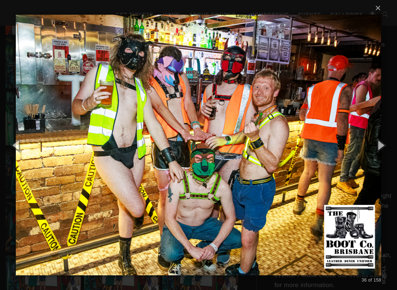
click at [385, 140] on button "button" at bounding box center [380, 145] width 33 height 40
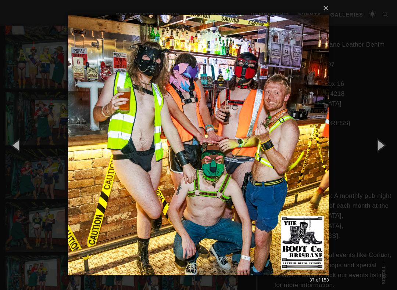
click at [386, 141] on button "button" at bounding box center [380, 145] width 33 height 40
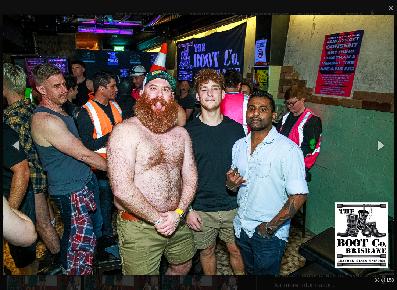
click at [389, 138] on button "button" at bounding box center [380, 145] width 33 height 40
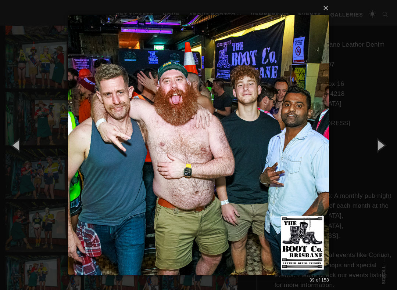
click at [386, 139] on button "button" at bounding box center [380, 145] width 33 height 40
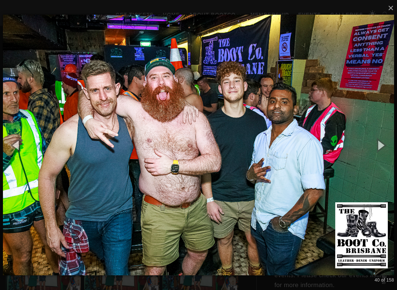
click at [387, 138] on button "button" at bounding box center [380, 145] width 33 height 40
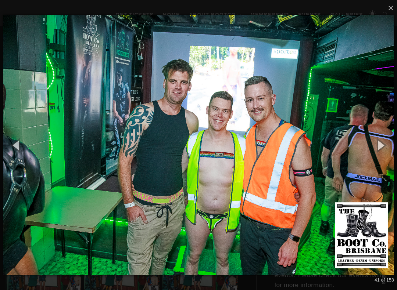
click at [389, 141] on button "button" at bounding box center [380, 145] width 33 height 40
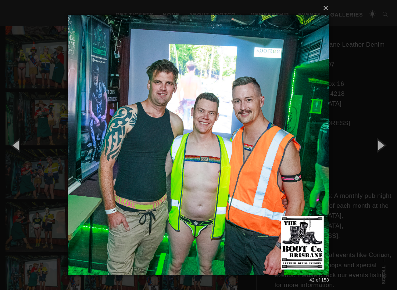
click at [387, 141] on button "button" at bounding box center [380, 145] width 33 height 40
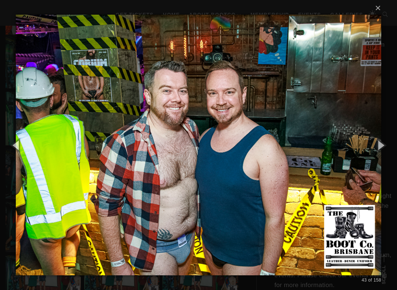
click at [390, 140] on button "button" at bounding box center [380, 145] width 33 height 40
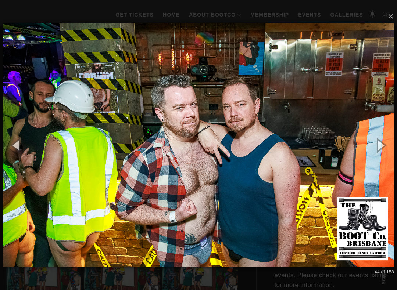
click at [388, 140] on button "button" at bounding box center [380, 145] width 33 height 40
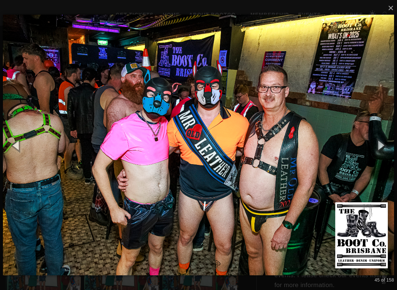
click at [385, 140] on button "button" at bounding box center [380, 145] width 33 height 40
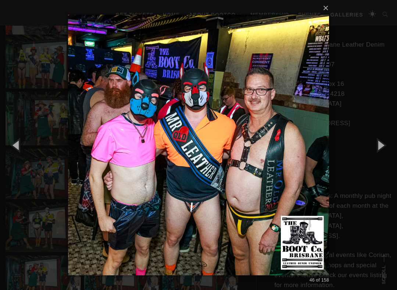
click at [385, 141] on button "button" at bounding box center [380, 145] width 33 height 40
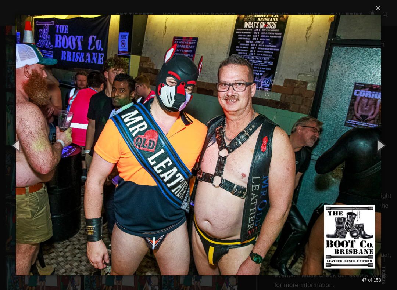
click at [386, 139] on button "button" at bounding box center [380, 145] width 33 height 40
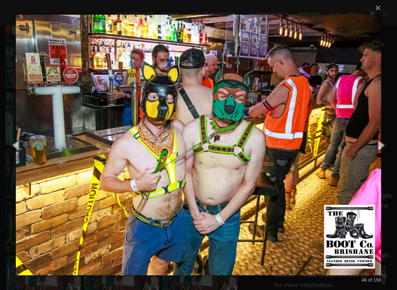
click at [385, 140] on button "button" at bounding box center [380, 145] width 33 height 40
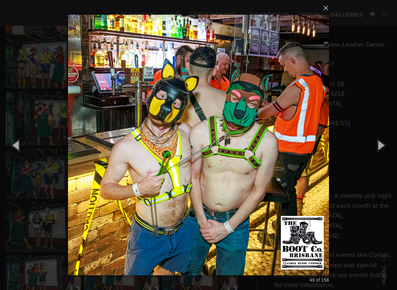
click at [386, 142] on button "button" at bounding box center [380, 145] width 33 height 40
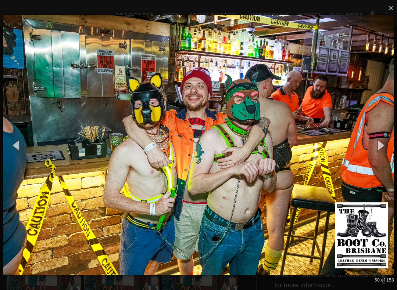
click at [390, 141] on button "button" at bounding box center [380, 145] width 33 height 40
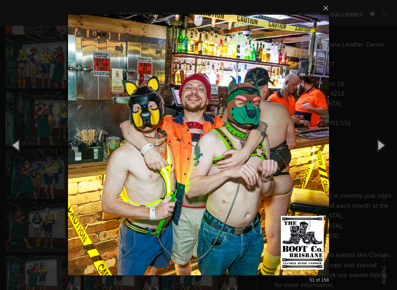
click at [387, 142] on button "button" at bounding box center [380, 145] width 33 height 40
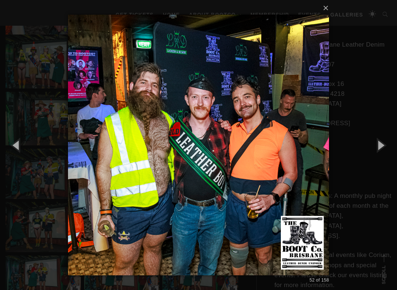
click at [385, 143] on button "button" at bounding box center [380, 145] width 33 height 40
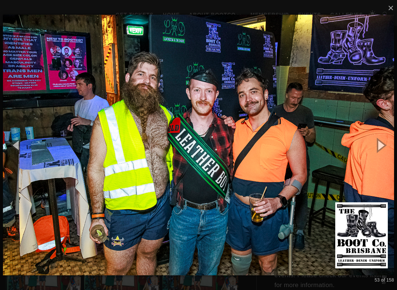
click at [386, 143] on button "button" at bounding box center [380, 145] width 33 height 40
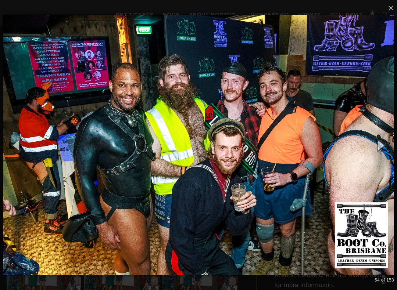
click at [386, 142] on button "button" at bounding box center [380, 145] width 33 height 40
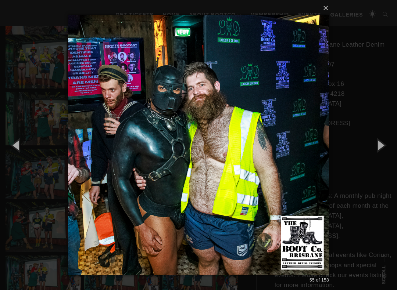
click at [386, 143] on button "button" at bounding box center [380, 145] width 33 height 40
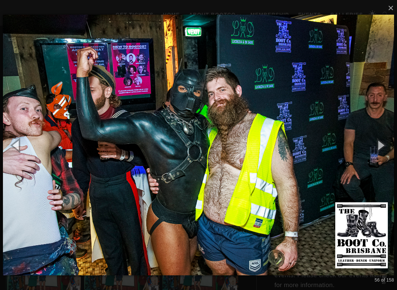
click at [387, 142] on button "button" at bounding box center [380, 145] width 33 height 40
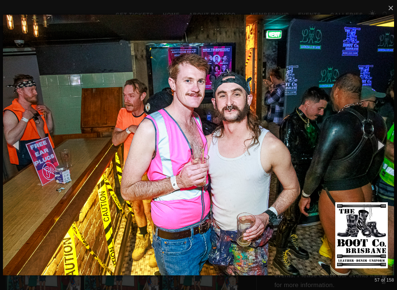
click at [385, 144] on button "button" at bounding box center [380, 145] width 33 height 40
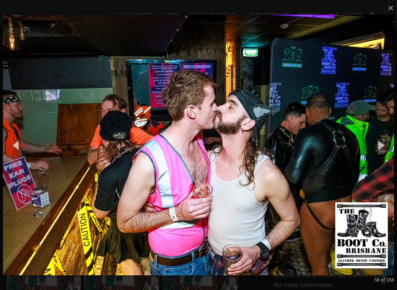
click at [385, 144] on button "button" at bounding box center [380, 145] width 33 height 40
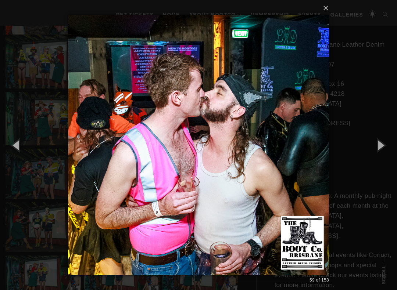
click at [386, 143] on button "button" at bounding box center [380, 145] width 33 height 40
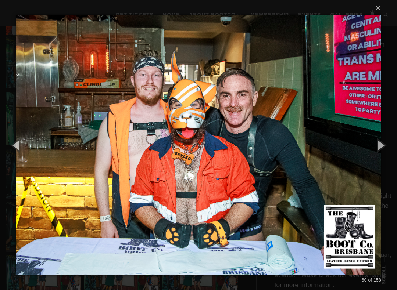
click at [386, 144] on button "button" at bounding box center [380, 145] width 33 height 40
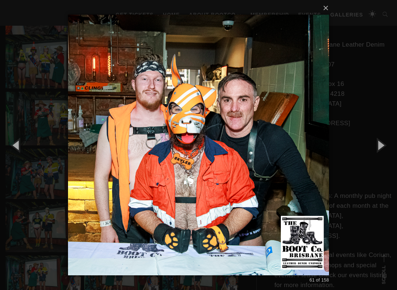
click at [386, 144] on button "button" at bounding box center [380, 145] width 33 height 40
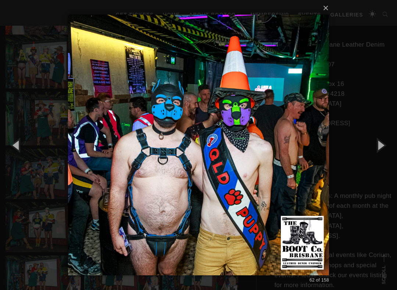
click at [385, 144] on button "button" at bounding box center [380, 145] width 33 height 40
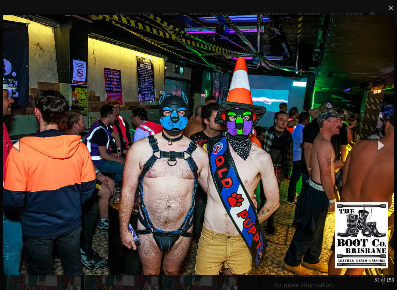
click at [385, 145] on button "button" at bounding box center [380, 145] width 33 height 40
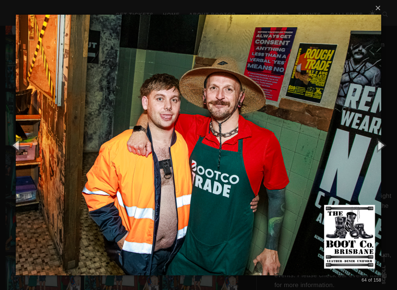
click at [385, 145] on button "button" at bounding box center [380, 145] width 33 height 40
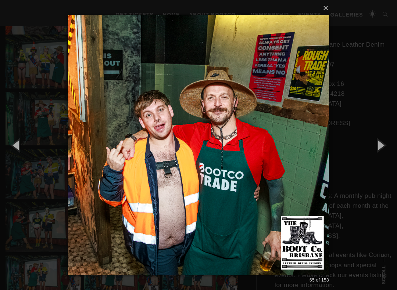
click at [385, 145] on button "button" at bounding box center [380, 145] width 33 height 40
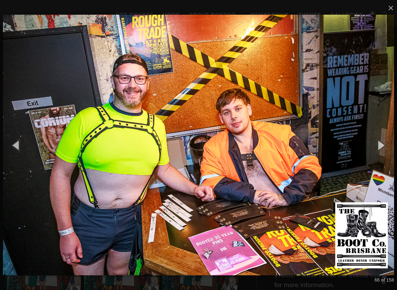
click at [385, 144] on button "button" at bounding box center [380, 145] width 33 height 40
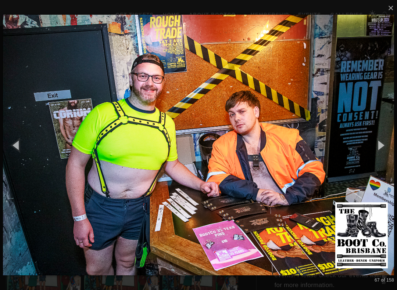
click at [385, 145] on button "button" at bounding box center [380, 145] width 33 height 40
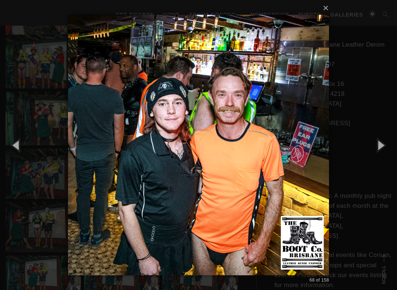
click at [384, 144] on button "button" at bounding box center [380, 145] width 33 height 40
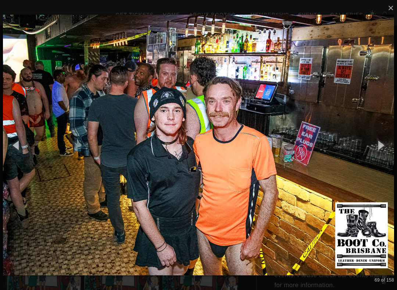
click at [385, 144] on button "button" at bounding box center [380, 145] width 33 height 40
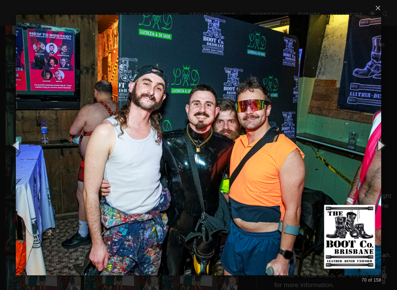
click at [386, 144] on button "button" at bounding box center [380, 145] width 33 height 40
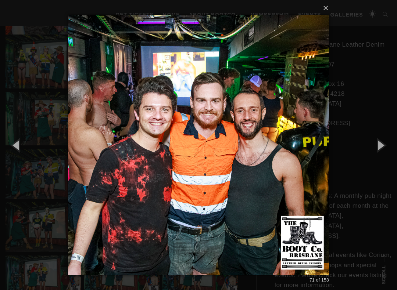
click at [385, 144] on button "button" at bounding box center [380, 145] width 33 height 40
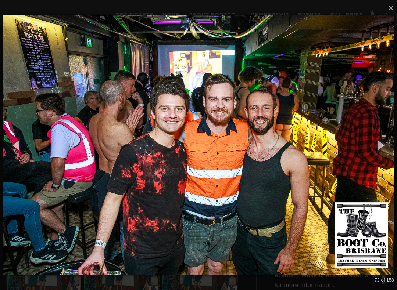
click at [385, 144] on button "button" at bounding box center [380, 145] width 33 height 40
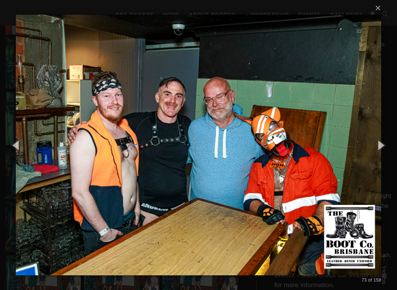
click at [386, 144] on button "button" at bounding box center [380, 145] width 33 height 40
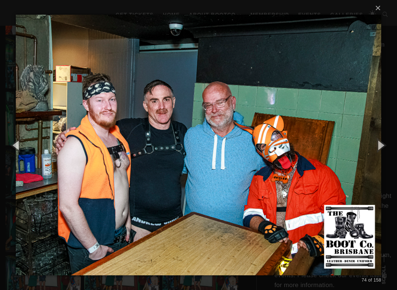
click at [384, 145] on button "button" at bounding box center [380, 145] width 33 height 40
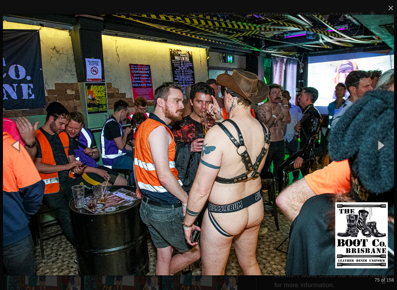
click at [385, 145] on button "button" at bounding box center [380, 145] width 33 height 40
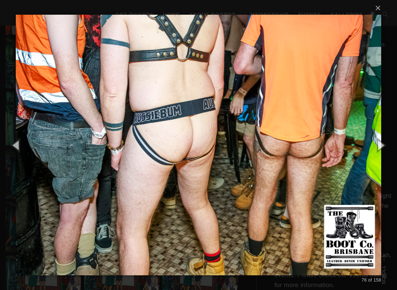
click at [384, 144] on button "button" at bounding box center [380, 145] width 33 height 40
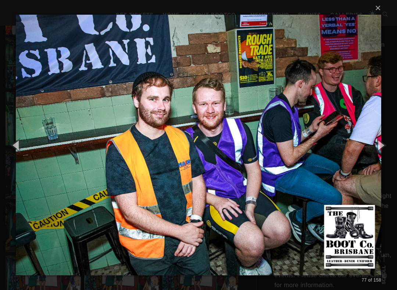
click at [383, 145] on button "button" at bounding box center [380, 145] width 33 height 40
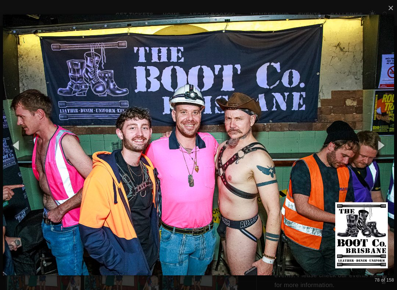
click at [386, 147] on button "button" at bounding box center [380, 145] width 33 height 40
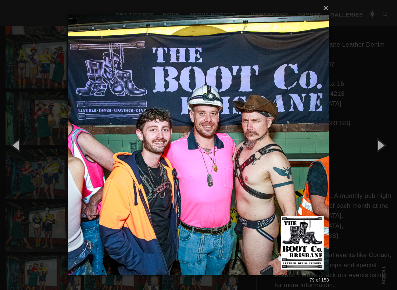
click at [385, 147] on button "button" at bounding box center [380, 145] width 33 height 40
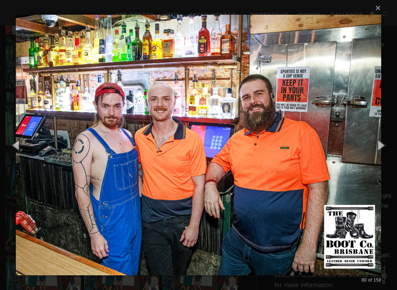
click at [385, 146] on button "button" at bounding box center [380, 145] width 33 height 40
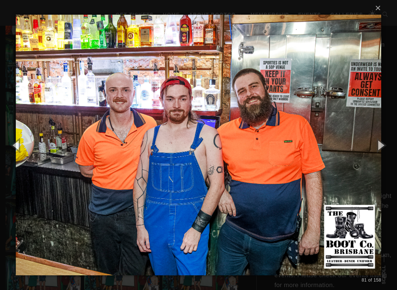
click at [385, 145] on button "button" at bounding box center [380, 145] width 33 height 40
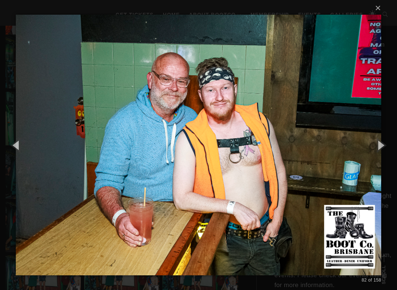
click at [386, 145] on button "button" at bounding box center [380, 145] width 33 height 40
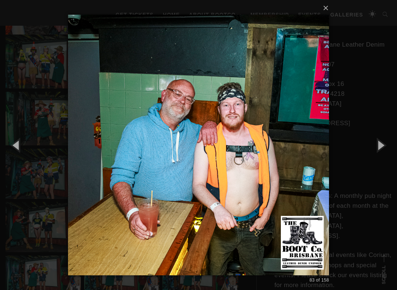
click at [386, 145] on button "button" at bounding box center [380, 145] width 33 height 40
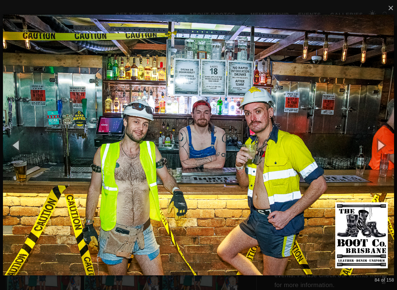
click at [386, 146] on button "button" at bounding box center [380, 145] width 33 height 40
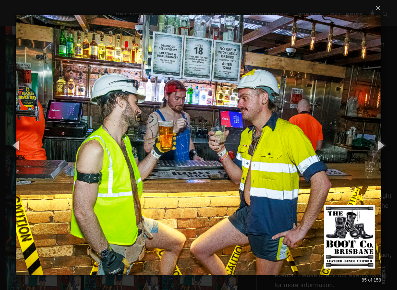
click at [385, 145] on button "button" at bounding box center [380, 145] width 33 height 40
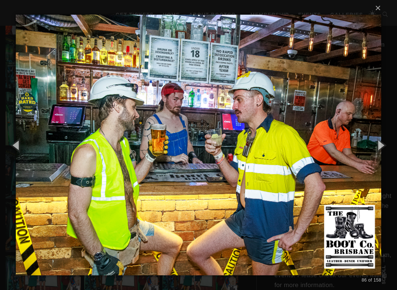
click at [385, 145] on button "button" at bounding box center [380, 145] width 33 height 40
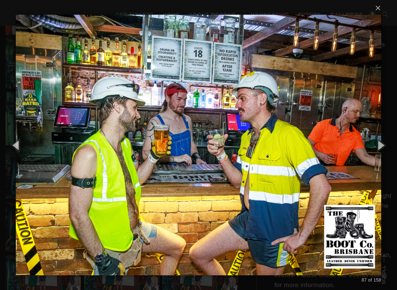
click at [384, 145] on button "button" at bounding box center [380, 145] width 33 height 40
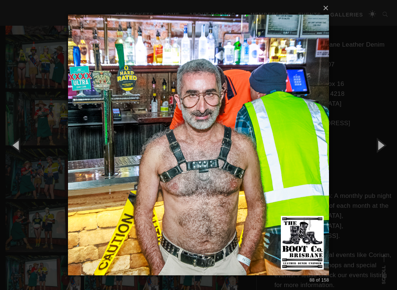
click at [385, 144] on button "button" at bounding box center [380, 145] width 33 height 40
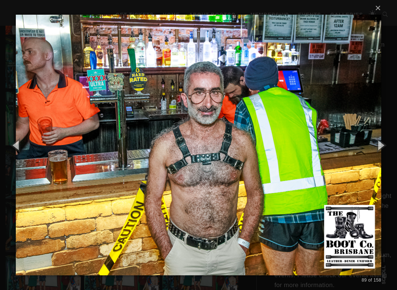
click at [385, 144] on button "button" at bounding box center [380, 145] width 33 height 40
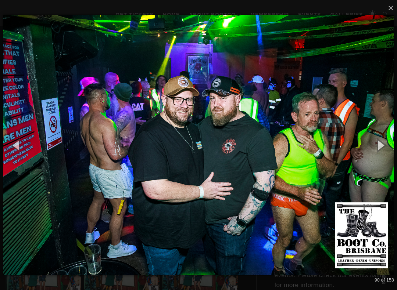
click at [385, 149] on button "button" at bounding box center [380, 145] width 33 height 40
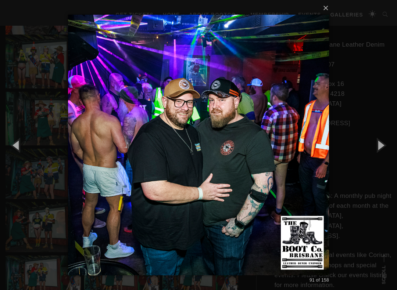
click at [385, 149] on button "button" at bounding box center [380, 145] width 33 height 40
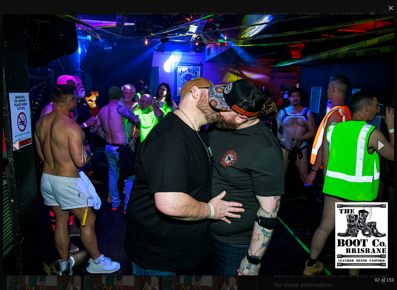
click at [385, 151] on button "button" at bounding box center [380, 145] width 33 height 40
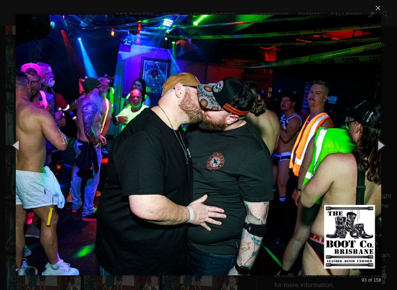
click at [384, 149] on button "button" at bounding box center [380, 145] width 33 height 40
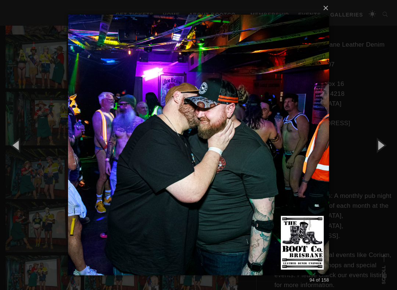
click at [386, 148] on button "button" at bounding box center [380, 145] width 33 height 40
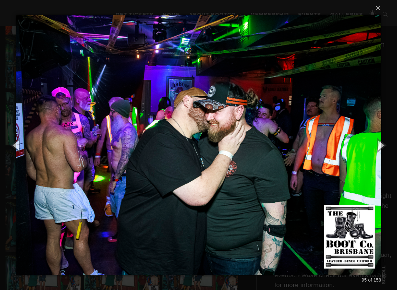
click at [384, 149] on button "button" at bounding box center [380, 145] width 33 height 40
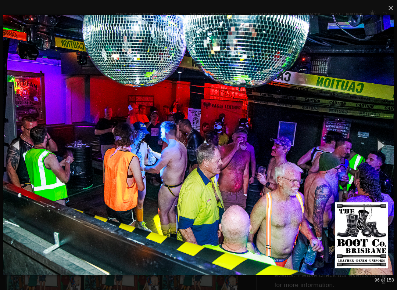
click at [385, 154] on button "button" at bounding box center [380, 145] width 33 height 40
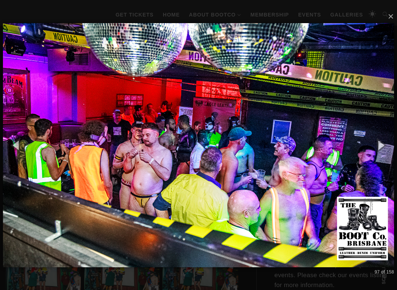
click at [383, 157] on button "button" at bounding box center [380, 145] width 33 height 40
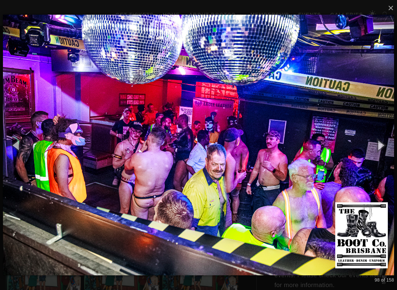
click at [383, 155] on button "button" at bounding box center [380, 145] width 33 height 40
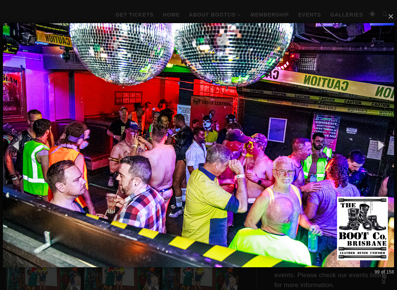
click at [382, 156] on button "button" at bounding box center [380, 145] width 33 height 40
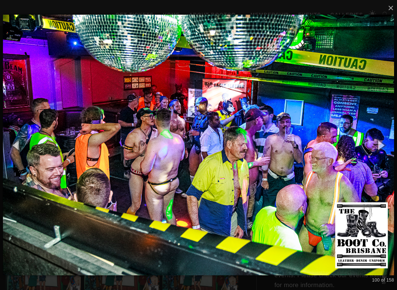
click at [382, 157] on button "button" at bounding box center [380, 145] width 33 height 40
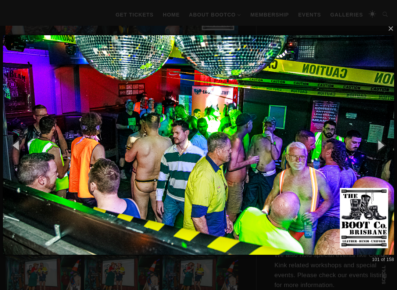
click at [382, 158] on button "button" at bounding box center [380, 145] width 33 height 40
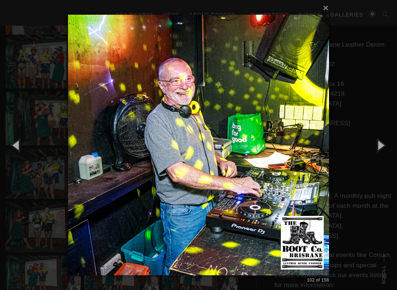
click at [383, 158] on button "button" at bounding box center [380, 145] width 33 height 40
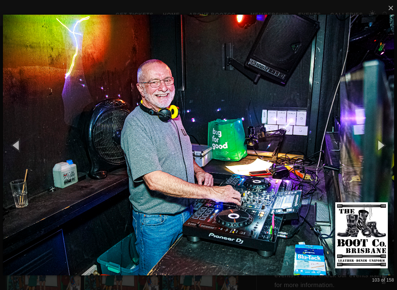
click at [383, 157] on button "button" at bounding box center [380, 145] width 33 height 40
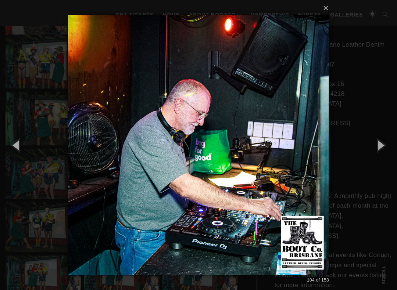
click at [382, 155] on button "button" at bounding box center [380, 145] width 33 height 40
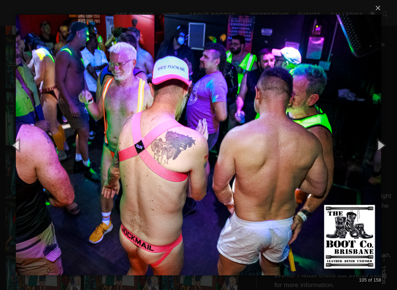
click at [387, 144] on button "button" at bounding box center [380, 145] width 33 height 40
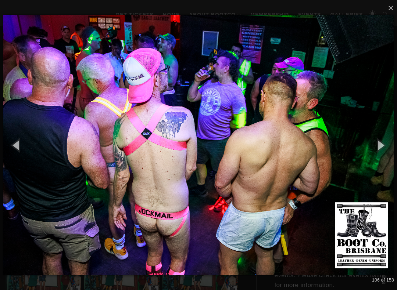
click at [388, 146] on button "button" at bounding box center [380, 145] width 33 height 40
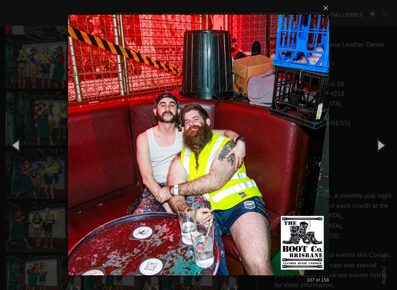
click at [386, 144] on button "button" at bounding box center [380, 145] width 33 height 40
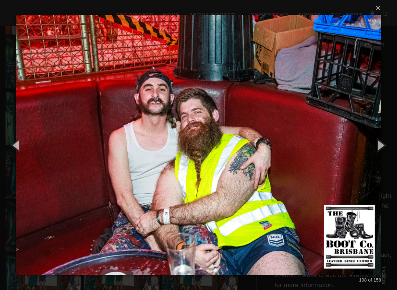
click at [387, 145] on button "button" at bounding box center [380, 145] width 33 height 40
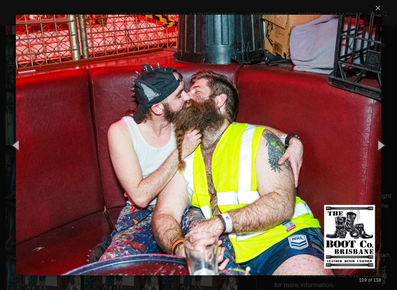
click at [389, 144] on button "button" at bounding box center [380, 145] width 33 height 40
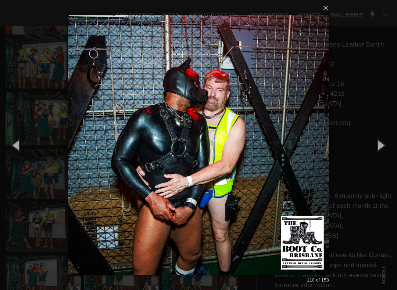
click at [386, 145] on button "button" at bounding box center [380, 145] width 33 height 40
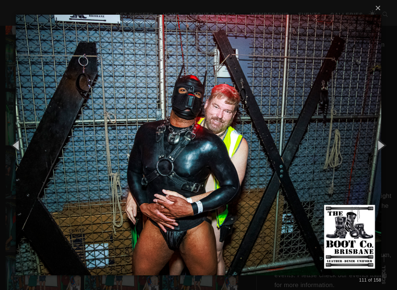
click at [386, 144] on button "button" at bounding box center [380, 145] width 33 height 40
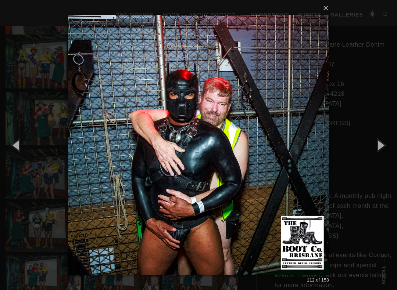
click at [385, 145] on button "button" at bounding box center [380, 145] width 33 height 40
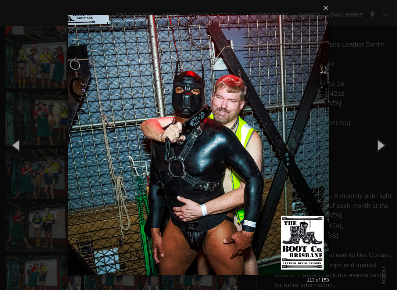
click at [385, 146] on button "button" at bounding box center [380, 145] width 33 height 40
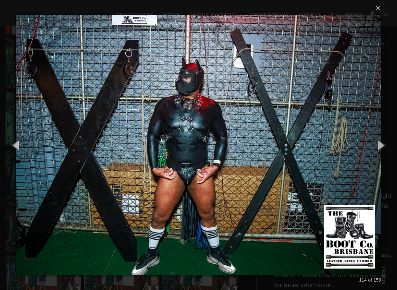
click at [385, 146] on button "button" at bounding box center [380, 145] width 33 height 40
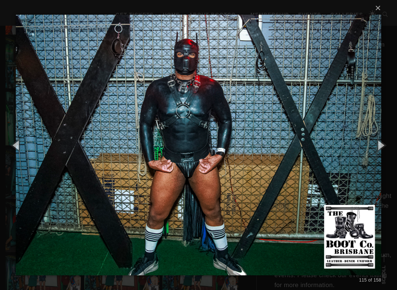
click at [387, 145] on button "button" at bounding box center [380, 145] width 33 height 40
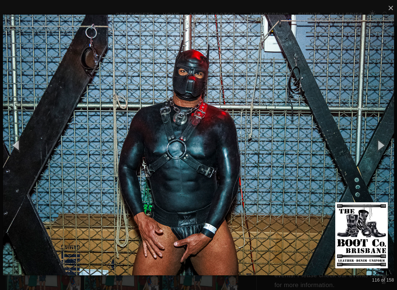
click at [386, 146] on button "button" at bounding box center [380, 145] width 33 height 40
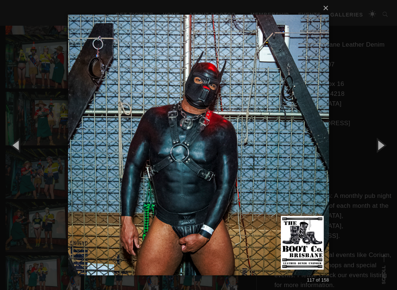
click at [386, 146] on button "button" at bounding box center [380, 145] width 33 height 40
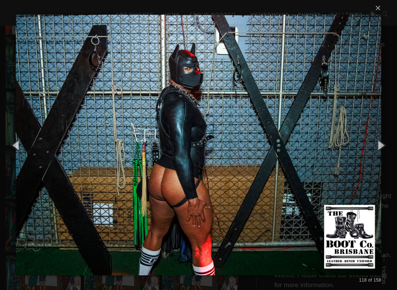
click at [386, 145] on button "button" at bounding box center [380, 145] width 33 height 40
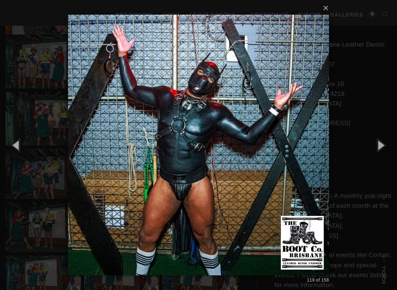
click at [387, 146] on button "button" at bounding box center [380, 145] width 33 height 40
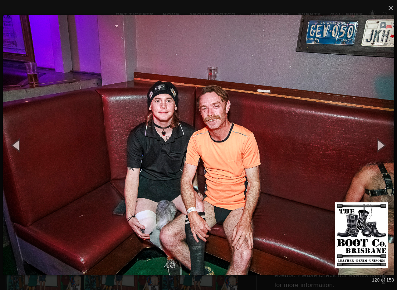
click at [390, 145] on button "button" at bounding box center [380, 145] width 33 height 40
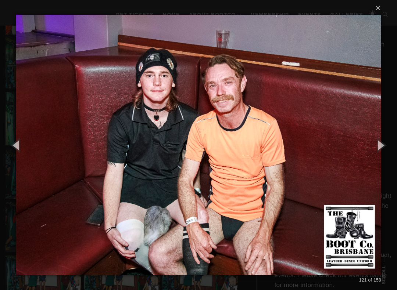
click at [386, 146] on button "button" at bounding box center [380, 145] width 33 height 40
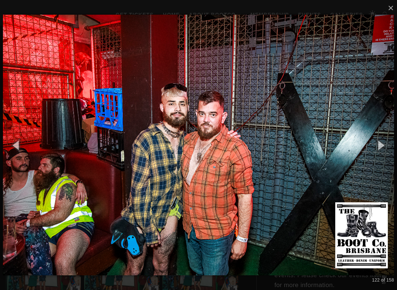
click at [385, 146] on button "button" at bounding box center [380, 145] width 33 height 40
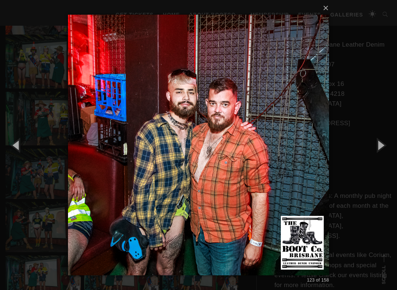
click at [386, 145] on button "button" at bounding box center [380, 145] width 33 height 40
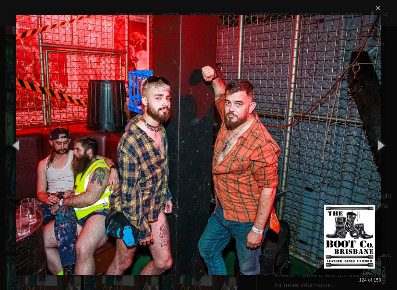
click at [386, 146] on button "button" at bounding box center [380, 145] width 33 height 40
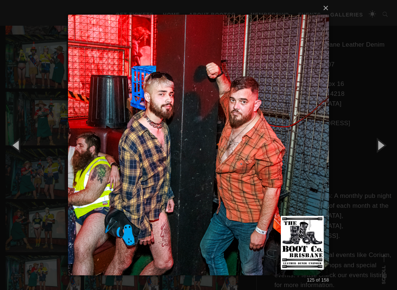
click at [385, 145] on button "button" at bounding box center [380, 145] width 33 height 40
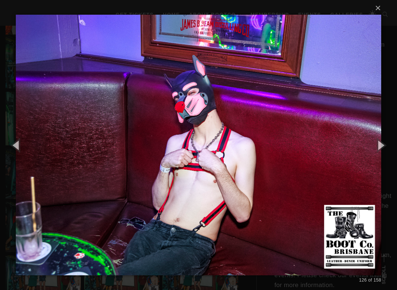
click at [384, 146] on button "button" at bounding box center [380, 145] width 33 height 40
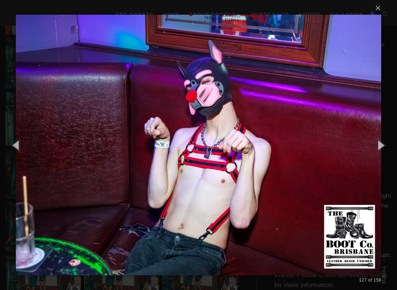
click at [383, 146] on button "button" at bounding box center [380, 145] width 33 height 40
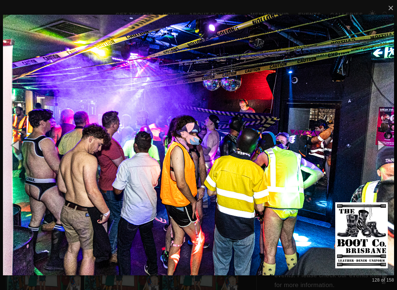
click at [385, 150] on button "button" at bounding box center [380, 145] width 33 height 40
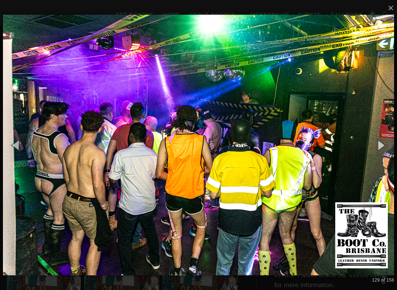
click at [386, 149] on button "button" at bounding box center [380, 145] width 33 height 40
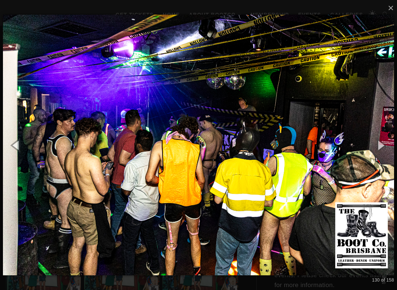
click at [383, 150] on button "button" at bounding box center [380, 145] width 33 height 40
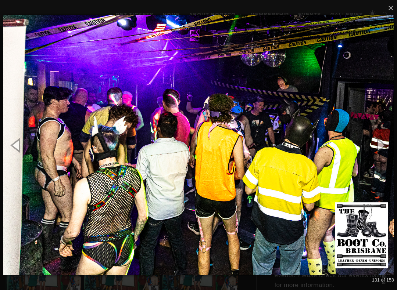
click at [383, 149] on button "button" at bounding box center [380, 145] width 33 height 40
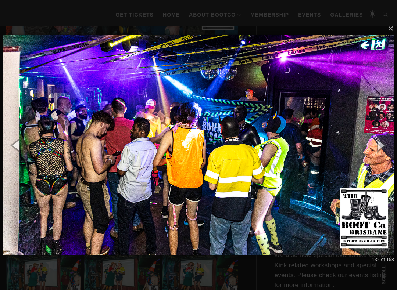
click at [384, 150] on button "button" at bounding box center [380, 145] width 33 height 40
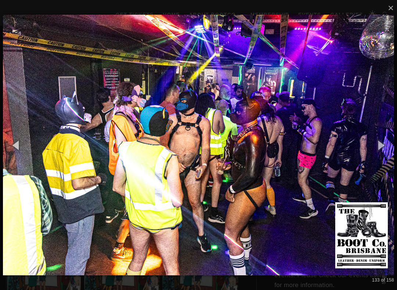
click at [386, 148] on button "button" at bounding box center [380, 145] width 33 height 40
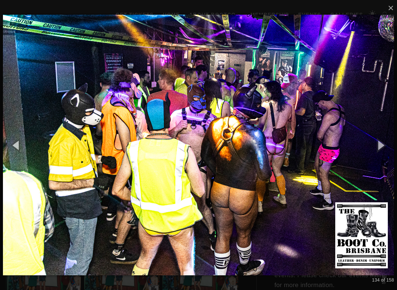
click at [383, 150] on button "button" at bounding box center [380, 145] width 33 height 40
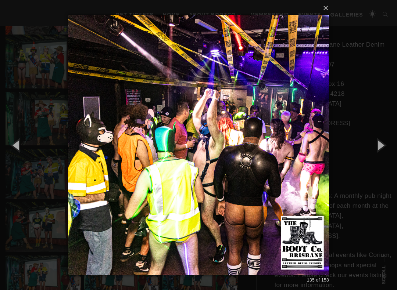
click at [385, 147] on button "button" at bounding box center [380, 145] width 33 height 40
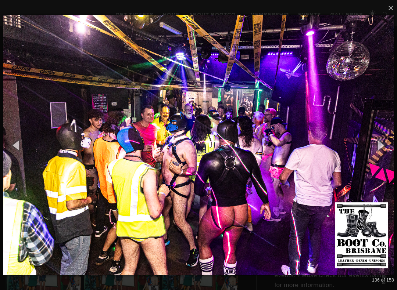
click at [385, 148] on button "button" at bounding box center [380, 145] width 33 height 40
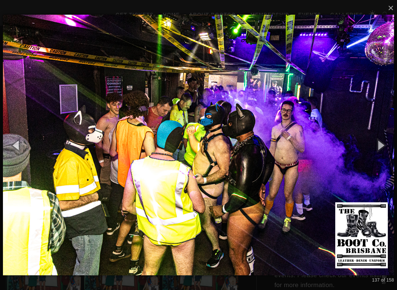
click at [385, 148] on button "button" at bounding box center [380, 145] width 33 height 40
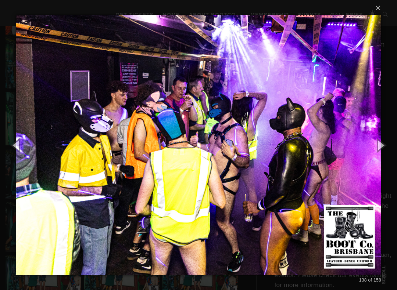
click at [385, 147] on button "button" at bounding box center [380, 145] width 33 height 40
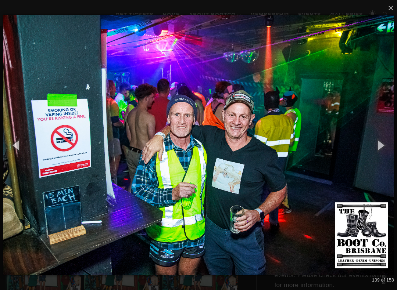
click at [392, 148] on button "button" at bounding box center [380, 145] width 33 height 40
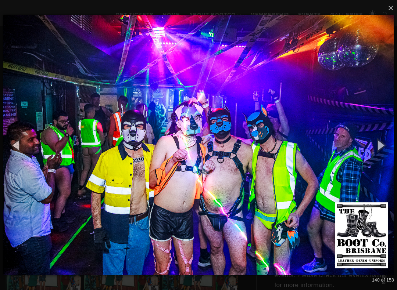
click at [388, 147] on button "button" at bounding box center [380, 145] width 33 height 40
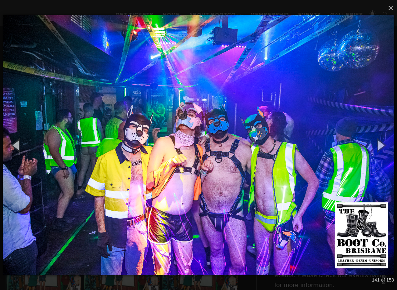
click at [385, 146] on button "button" at bounding box center [380, 145] width 33 height 40
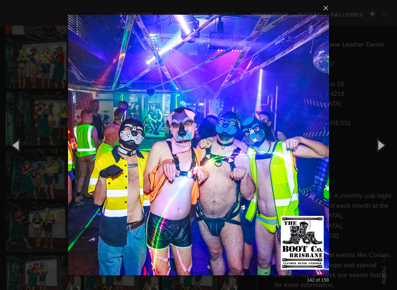
click at [385, 146] on button "button" at bounding box center [380, 145] width 33 height 40
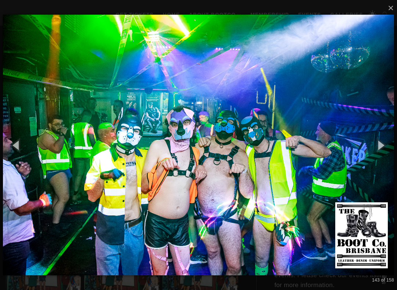
click at [387, 146] on button "button" at bounding box center [380, 145] width 33 height 40
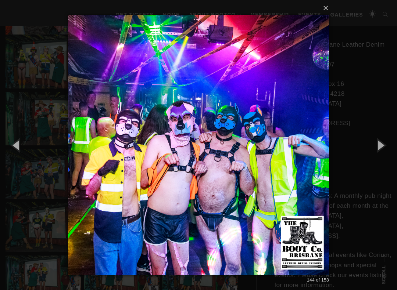
click at [384, 146] on button "button" at bounding box center [380, 145] width 33 height 40
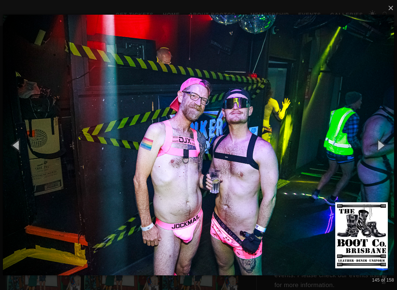
click at [385, 145] on button "button" at bounding box center [380, 145] width 33 height 40
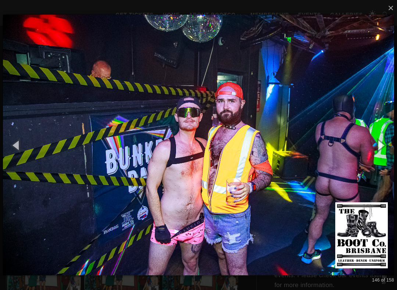
click at [384, 146] on button "button" at bounding box center [380, 145] width 33 height 40
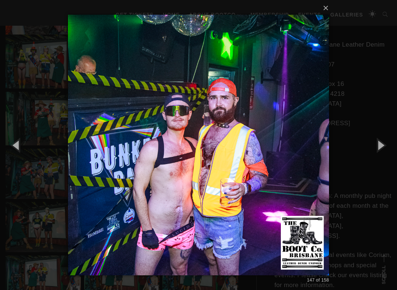
click at [385, 144] on button "button" at bounding box center [380, 145] width 33 height 40
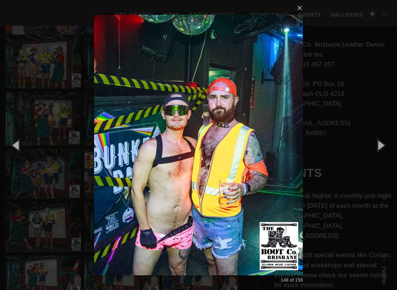
click at [385, 144] on button "button" at bounding box center [380, 145] width 33 height 40
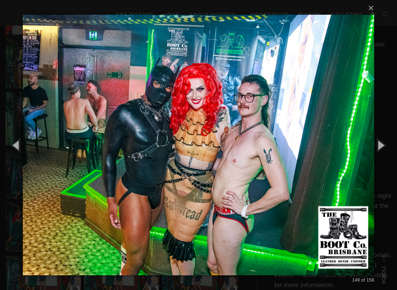
click at [383, 145] on button "button" at bounding box center [380, 145] width 33 height 40
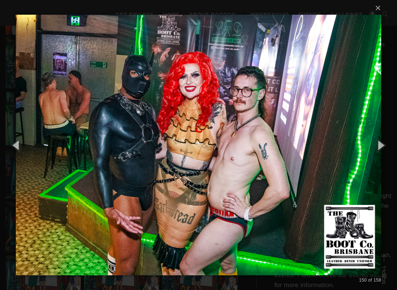
click at [385, 144] on button "button" at bounding box center [380, 145] width 33 height 40
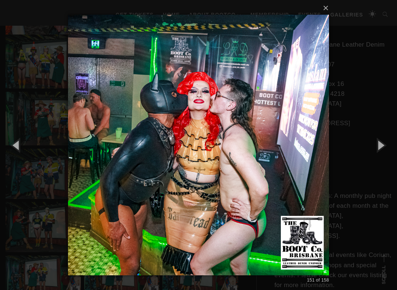
click at [384, 144] on button "button" at bounding box center [380, 145] width 33 height 40
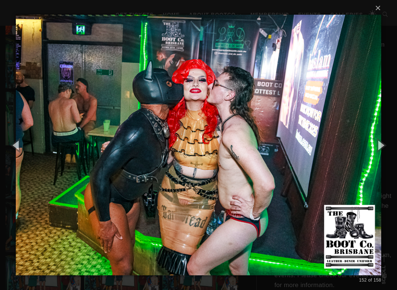
click at [385, 145] on button "button" at bounding box center [380, 145] width 33 height 40
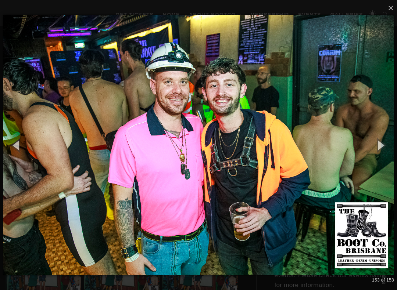
click at [383, 146] on button "button" at bounding box center [380, 145] width 33 height 40
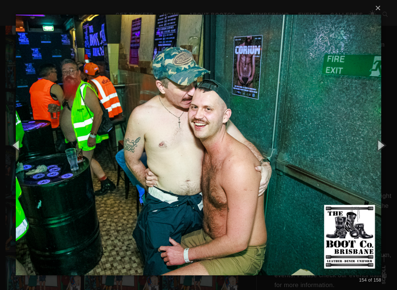
click at [383, 145] on button "button" at bounding box center [380, 145] width 33 height 40
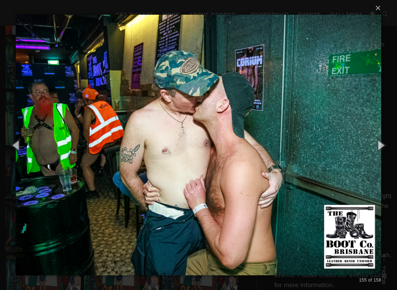
click at [383, 146] on button "button" at bounding box center [380, 145] width 33 height 40
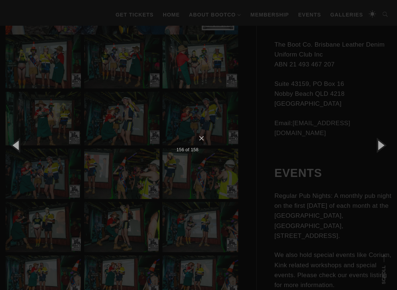
click at [383, 146] on button "button" at bounding box center [380, 145] width 33 height 40
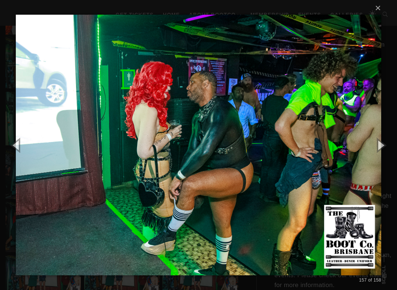
click at [384, 145] on button "button" at bounding box center [380, 145] width 33 height 40
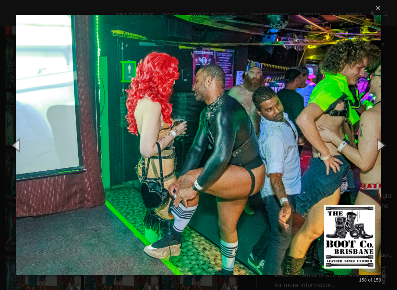
click at [384, 151] on button "button" at bounding box center [380, 145] width 33 height 40
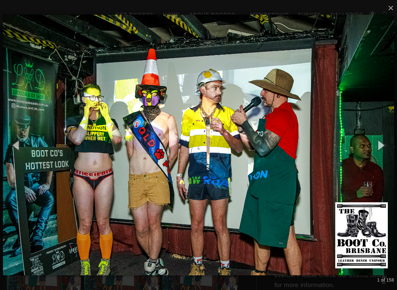
click at [383, 147] on button "button" at bounding box center [380, 145] width 33 height 40
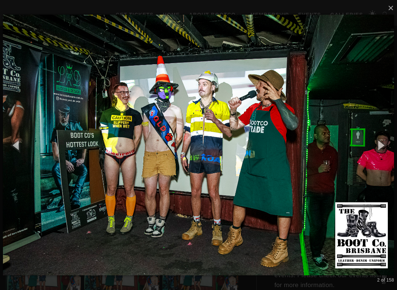
click at [383, 147] on button "button" at bounding box center [380, 145] width 33 height 40
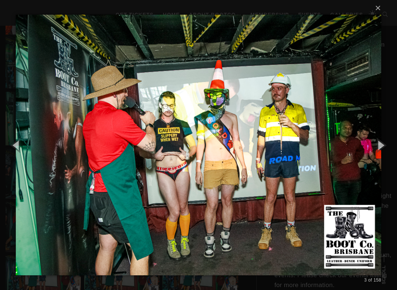
click at [382, 147] on button "button" at bounding box center [380, 145] width 33 height 40
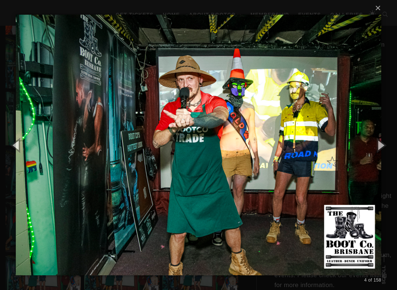
click at [383, 147] on button "button" at bounding box center [380, 145] width 33 height 40
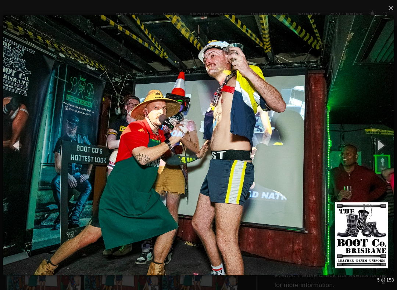
click at [381, 147] on button "button" at bounding box center [380, 145] width 33 height 40
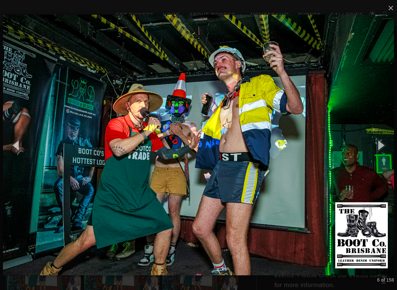
click at [382, 145] on button "button" at bounding box center [380, 145] width 33 height 40
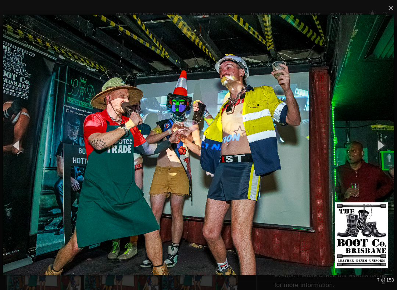
click at [383, 146] on button "button" at bounding box center [380, 145] width 33 height 40
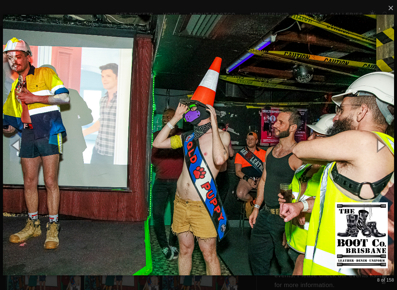
click at [381, 146] on button "button" at bounding box center [380, 145] width 33 height 40
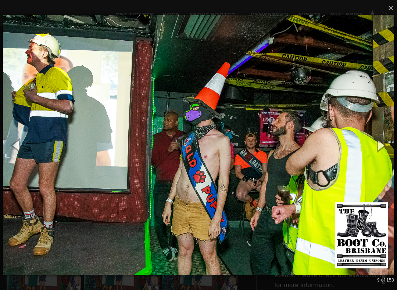
click at [383, 146] on button "button" at bounding box center [380, 145] width 33 height 40
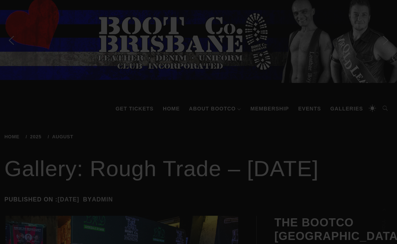
scroll to position [0, 0]
